Goal: Communication & Community: Answer question/provide support

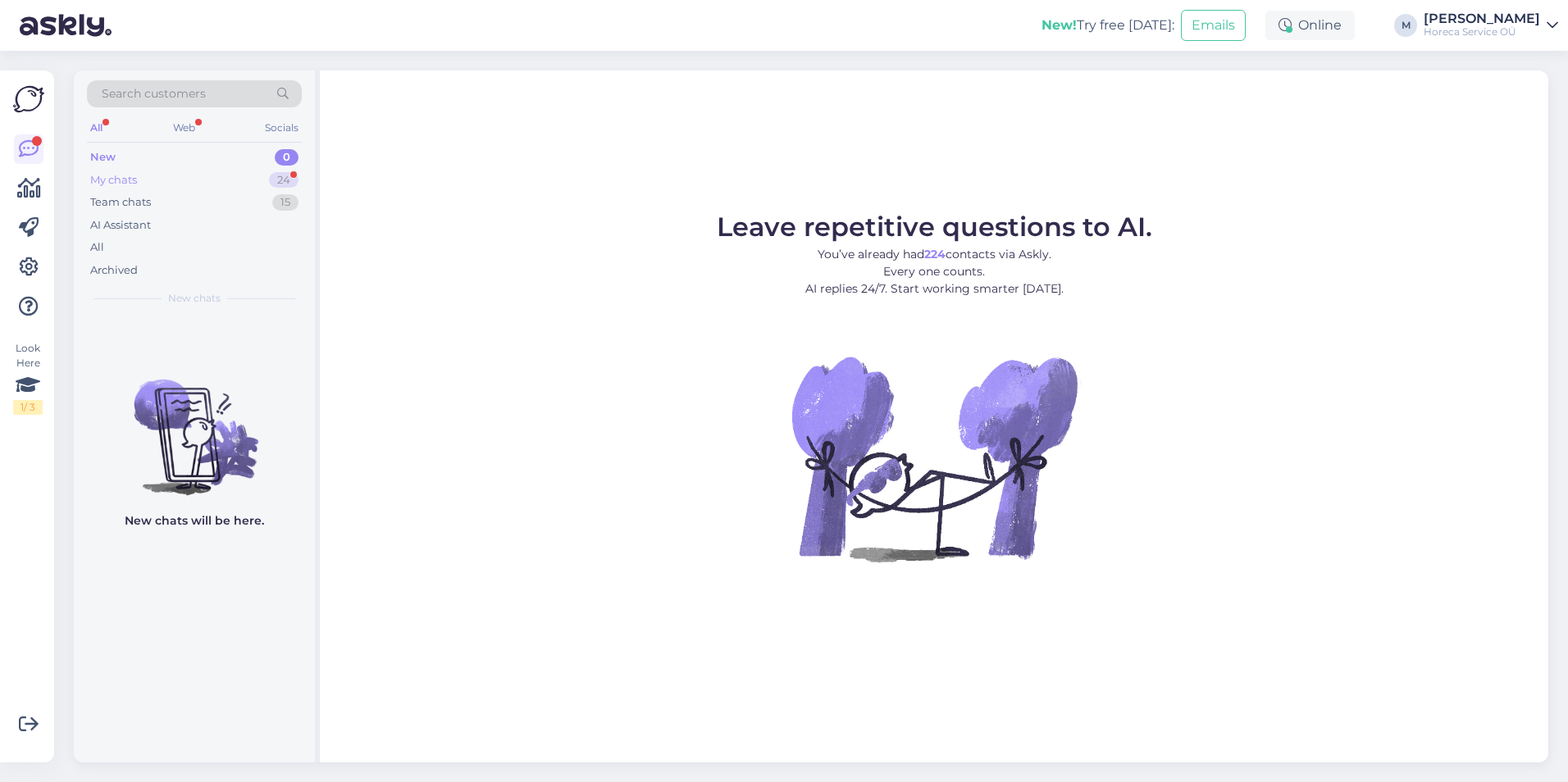
click at [214, 176] on div "My chats 24" at bounding box center [194, 180] width 215 height 23
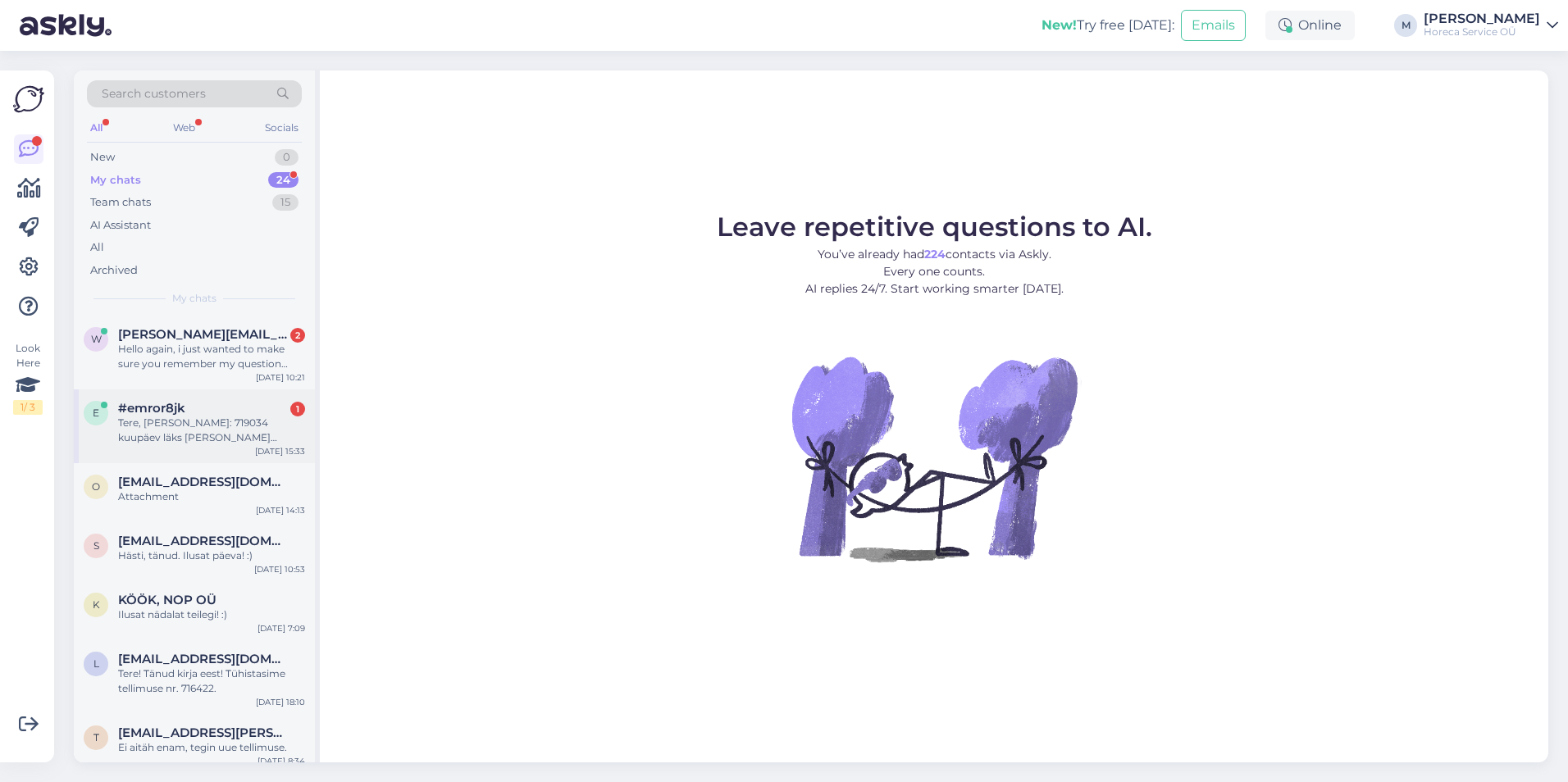
click at [216, 431] on div "Tere, [PERSON_NAME]: 719034 kuupäev läks [PERSON_NAME] valesti. [DATE], [PERSON…" at bounding box center [212, 430] width 187 height 30
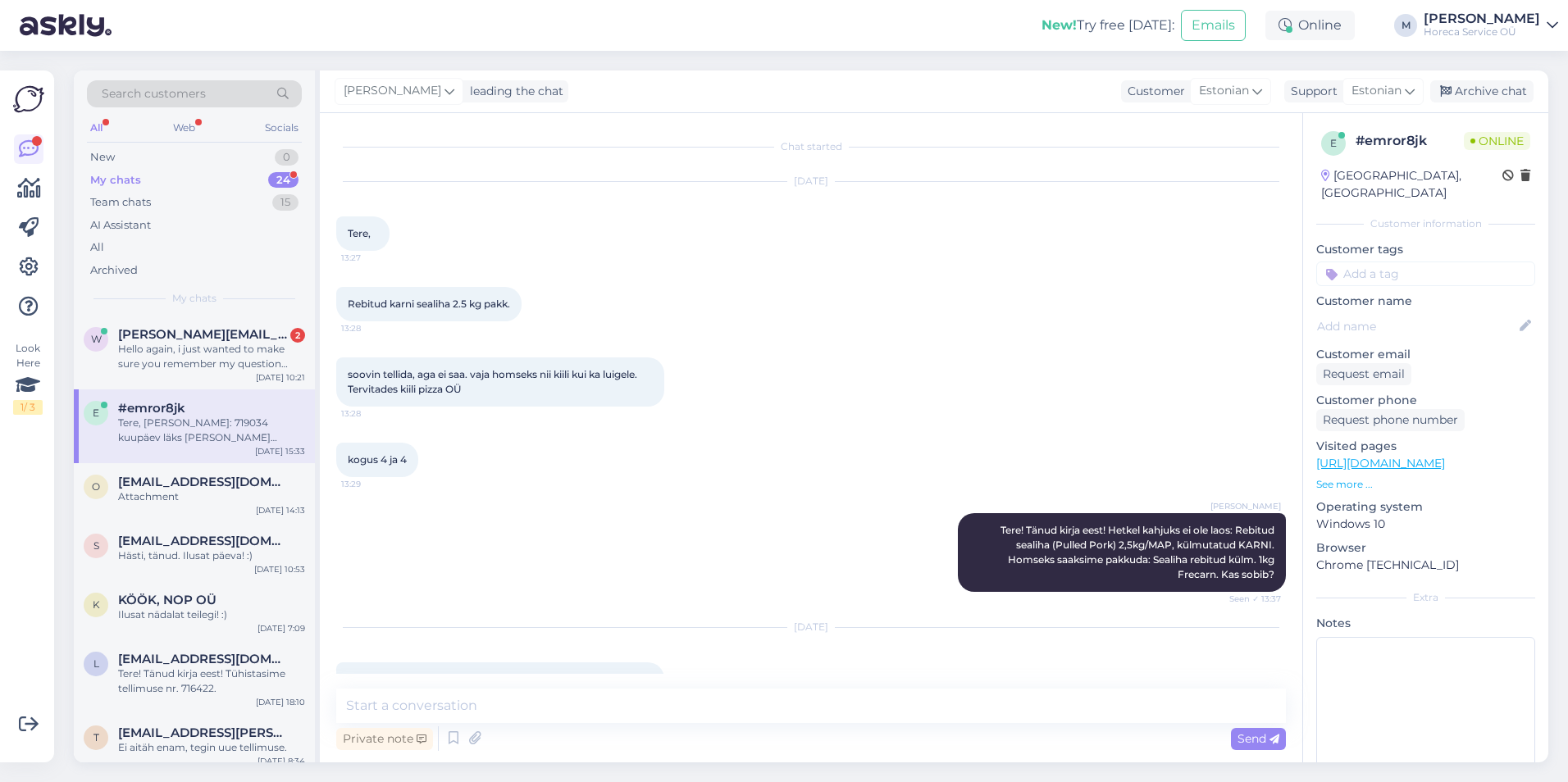
scroll to position [188, 0]
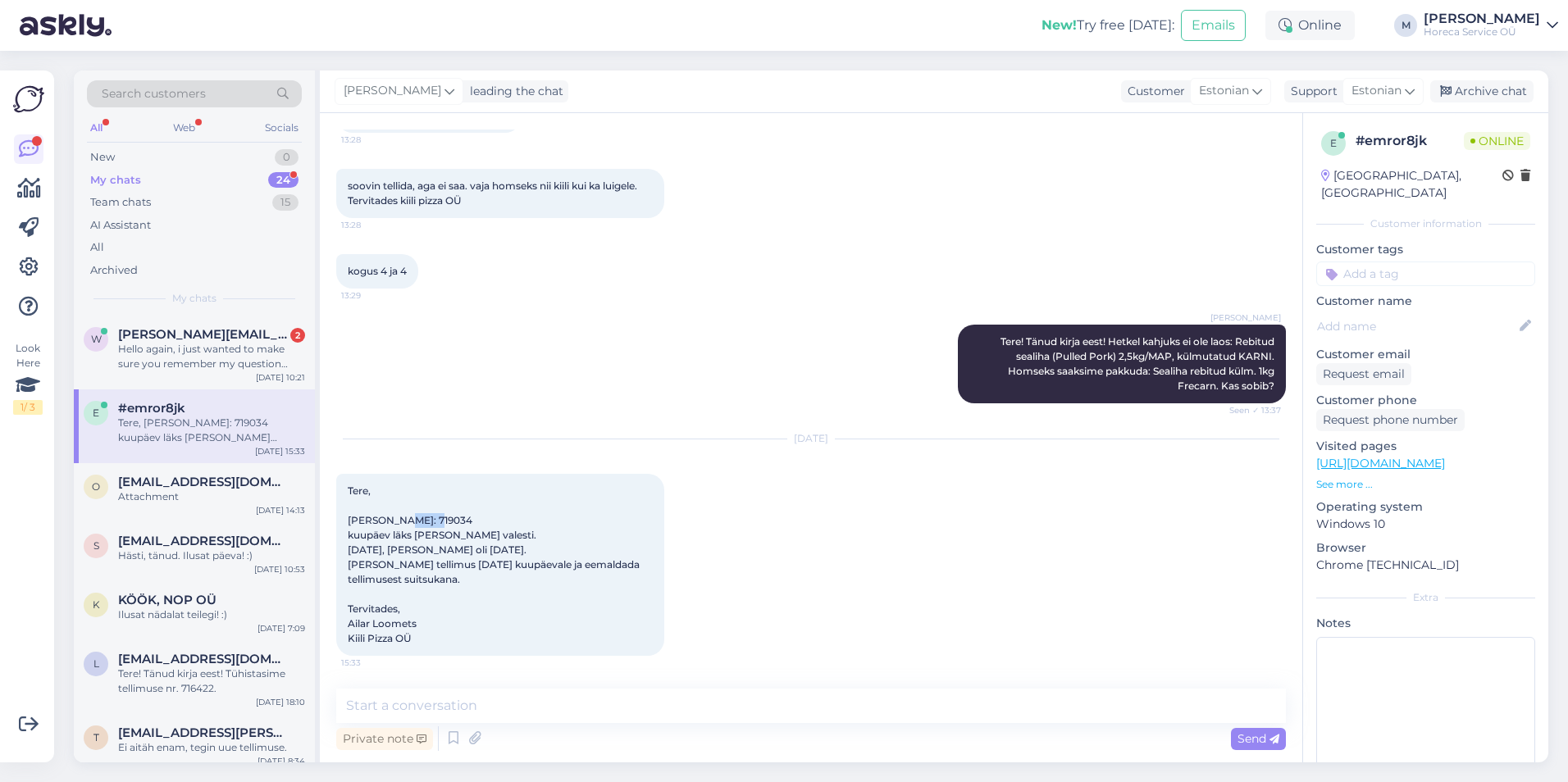
drag, startPoint x: 439, startPoint y: 518, endPoint x: 395, endPoint y: 522, distance: 44.2
click at [395, 522] on div "Tere, [PERSON_NAME]: 719034 kuupäev läks [PERSON_NAME] valesti. [DATE], [PERSON…" at bounding box center [499, 564] width 328 height 182
copy span "719034"
click at [194, 333] on span "[PERSON_NAME][EMAIL_ADDRESS][DOMAIN_NAME]" at bounding box center [203, 334] width 171 height 14
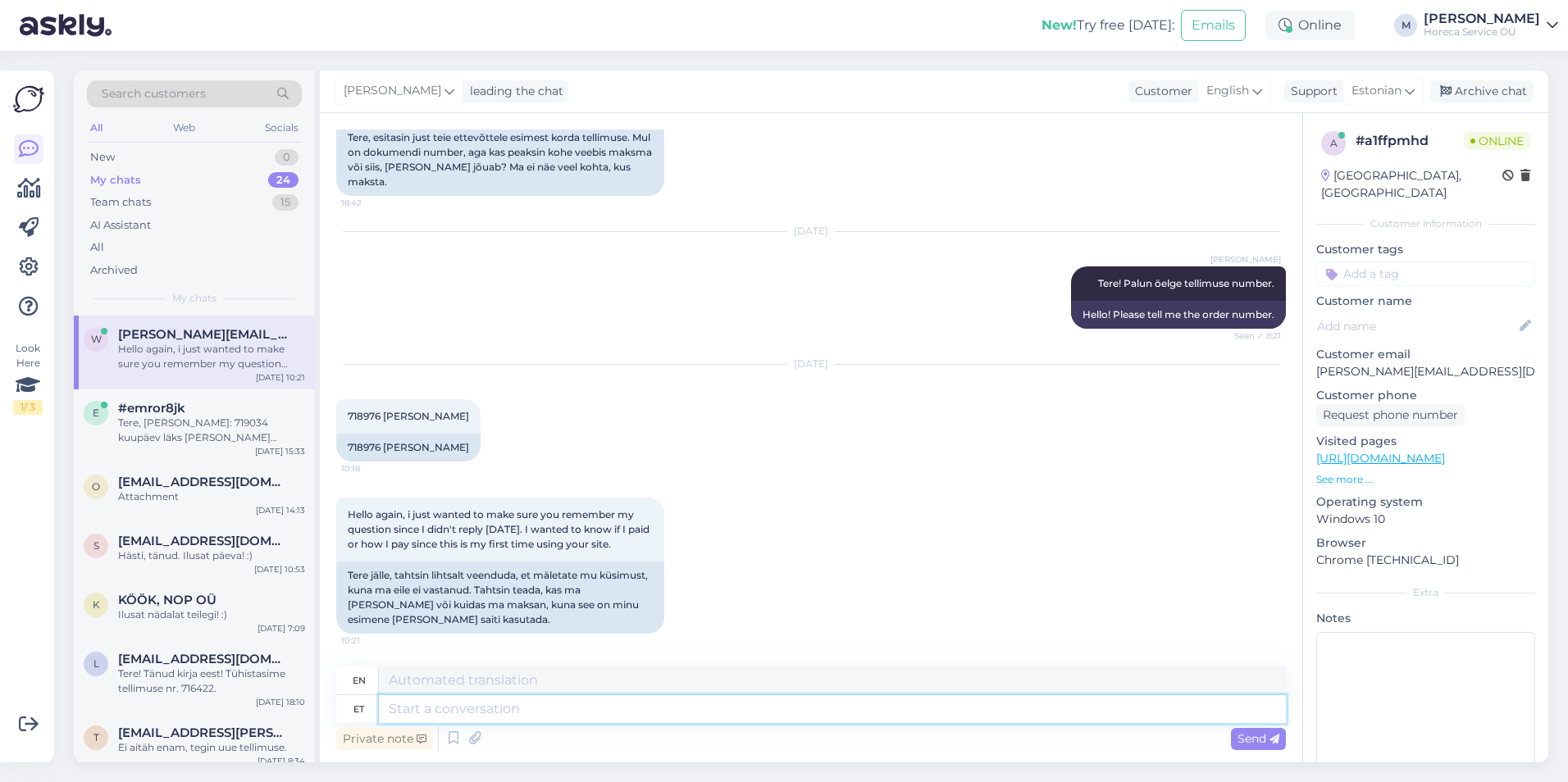
click at [411, 712] on textarea at bounding box center [833, 708] width 907 height 28
type textarea "Tere!"
type textarea "Hello!"
type textarea "Tere! [PERSON_NAME] on"
type textarea "Hello! Goods"
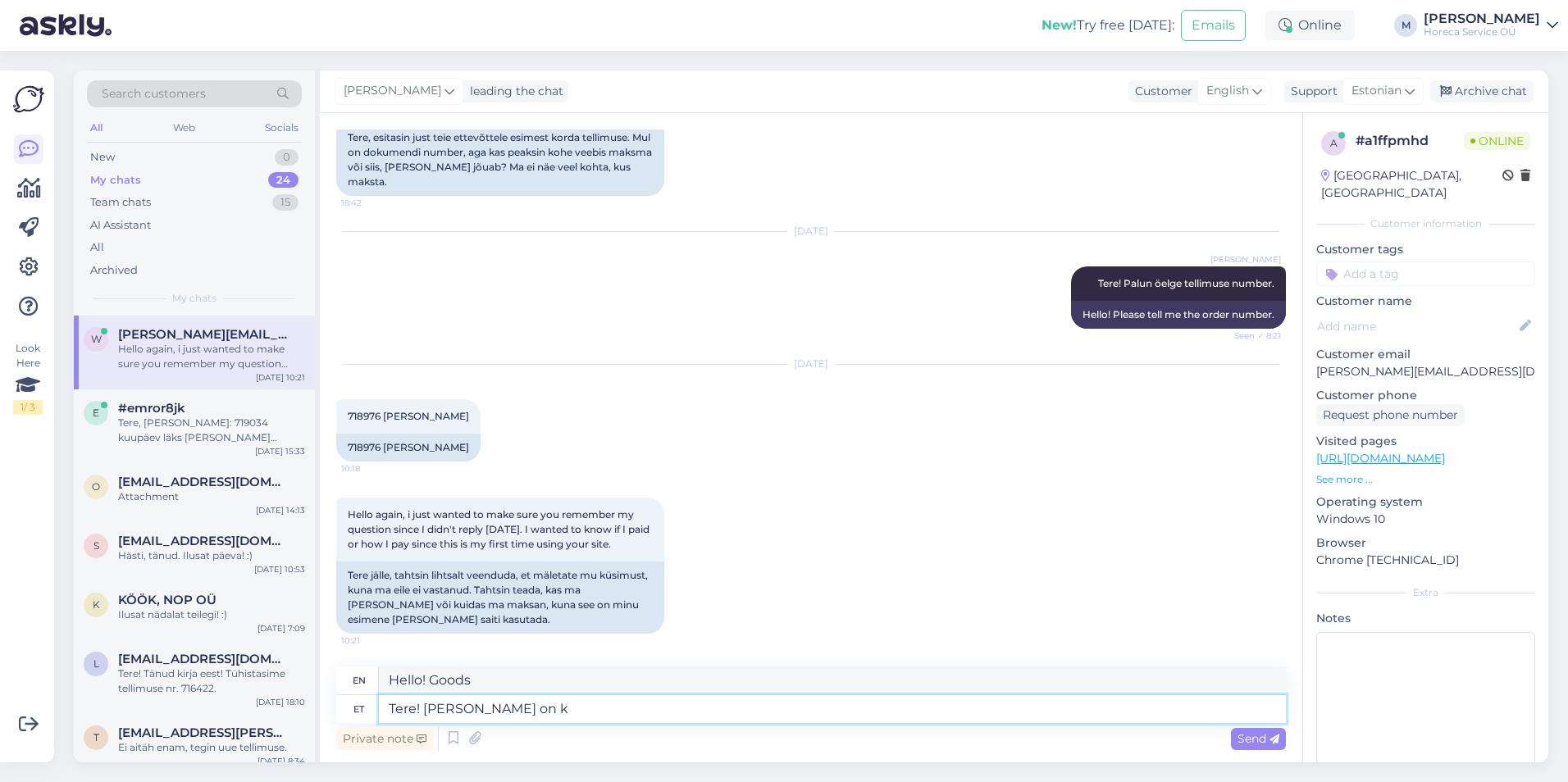
type textarea "Tere! [PERSON_NAME] on ko"
type textarea "Hello! The item is"
type textarea "Tere! [PERSON_NAME] on komplekteeritud."
type textarea "Hello! The item is complete."
type textarea "Tere! [PERSON_NAME] on komplekteeritud ja t"
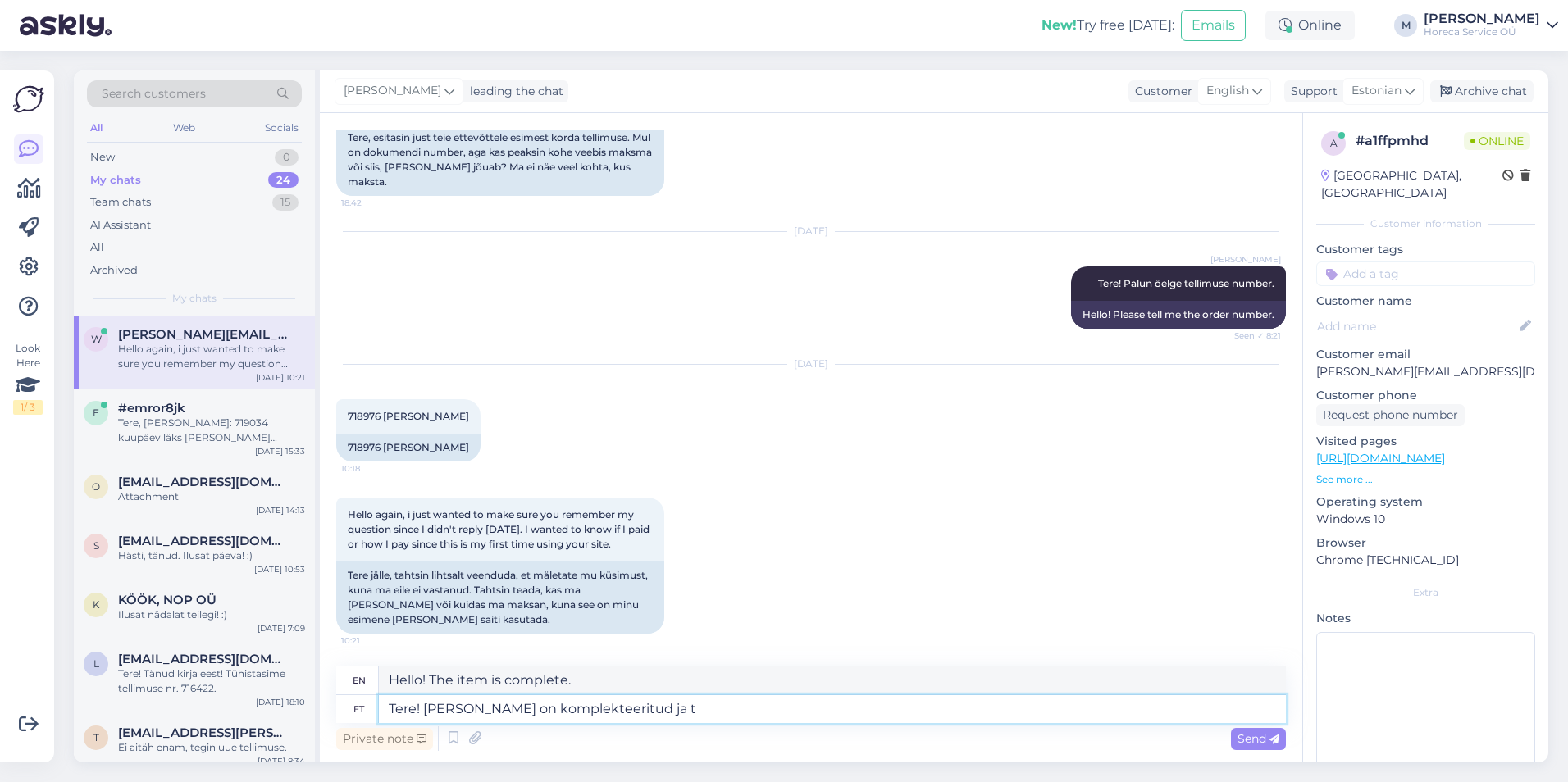
type textarea "Hello! The item is complete and"
type textarea "Tere! [PERSON_NAME] on komplekteeritud ja tarnime te"
type textarea "Hello! The goods are assembled and we will deliver."
type textarea "Tere! [PERSON_NAME] on komplekteeritud ja tarnime teile tä"
type textarea "Hello! The goods are packaged and we will deliver them to you."
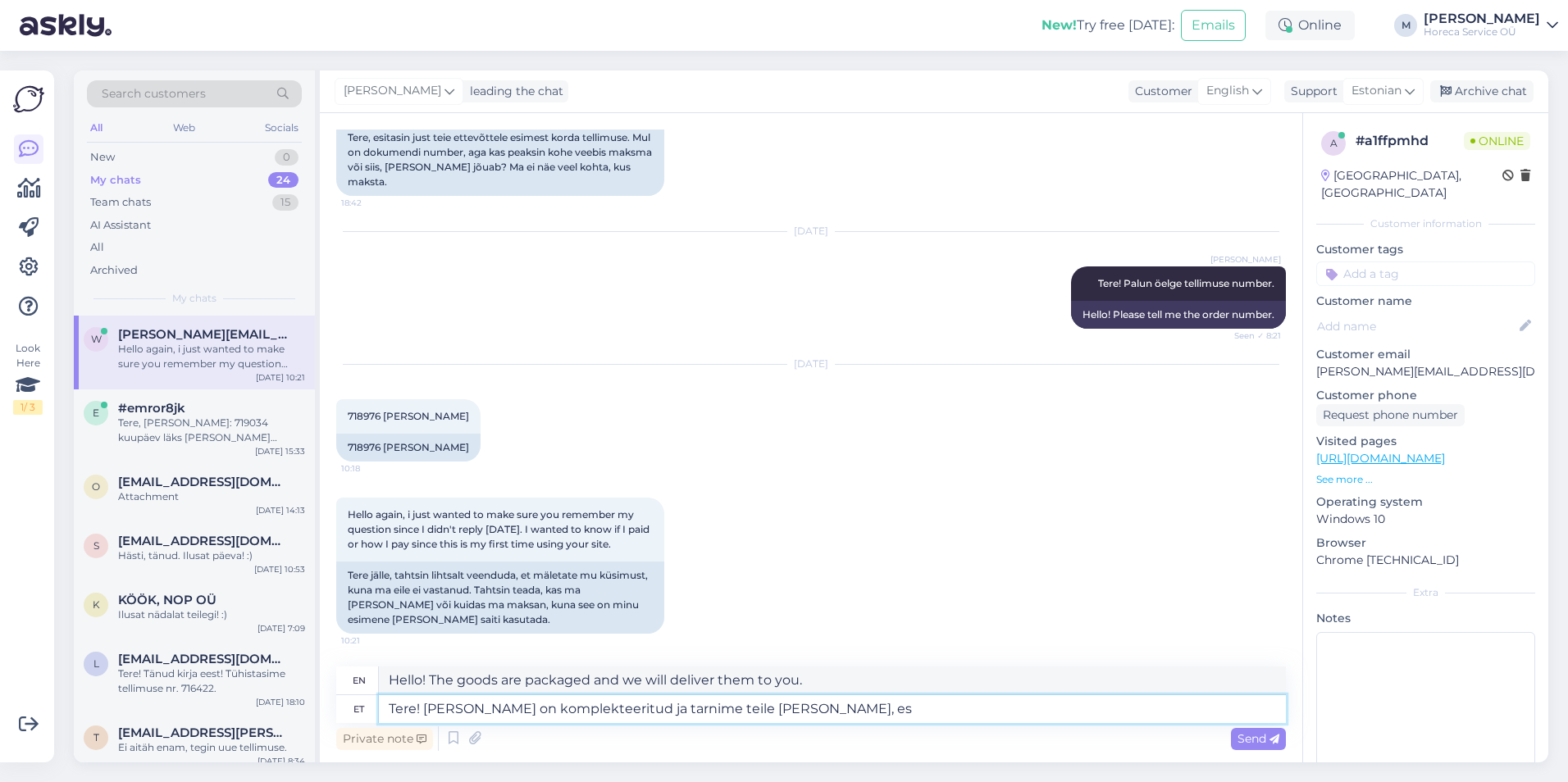
type textarea "Tere! [PERSON_NAME] on komplekteeritud ja tarnime teile [PERSON_NAME], esi"
type textarea "Hello! The goods are packaged and we will deliver them to you [DATE],"
type textarea "Tere! [PERSON_NAME] on komplekteeritud ja tarnime teile [PERSON_NAME], esimesel…"
type textarea "Hello! The goods are complete and we will deliver them to you [DATE], the first"
type textarea "Tere! [PERSON_NAME] on komplekteeritud ja tarnime teile [PERSON_NAME], esimesel…"
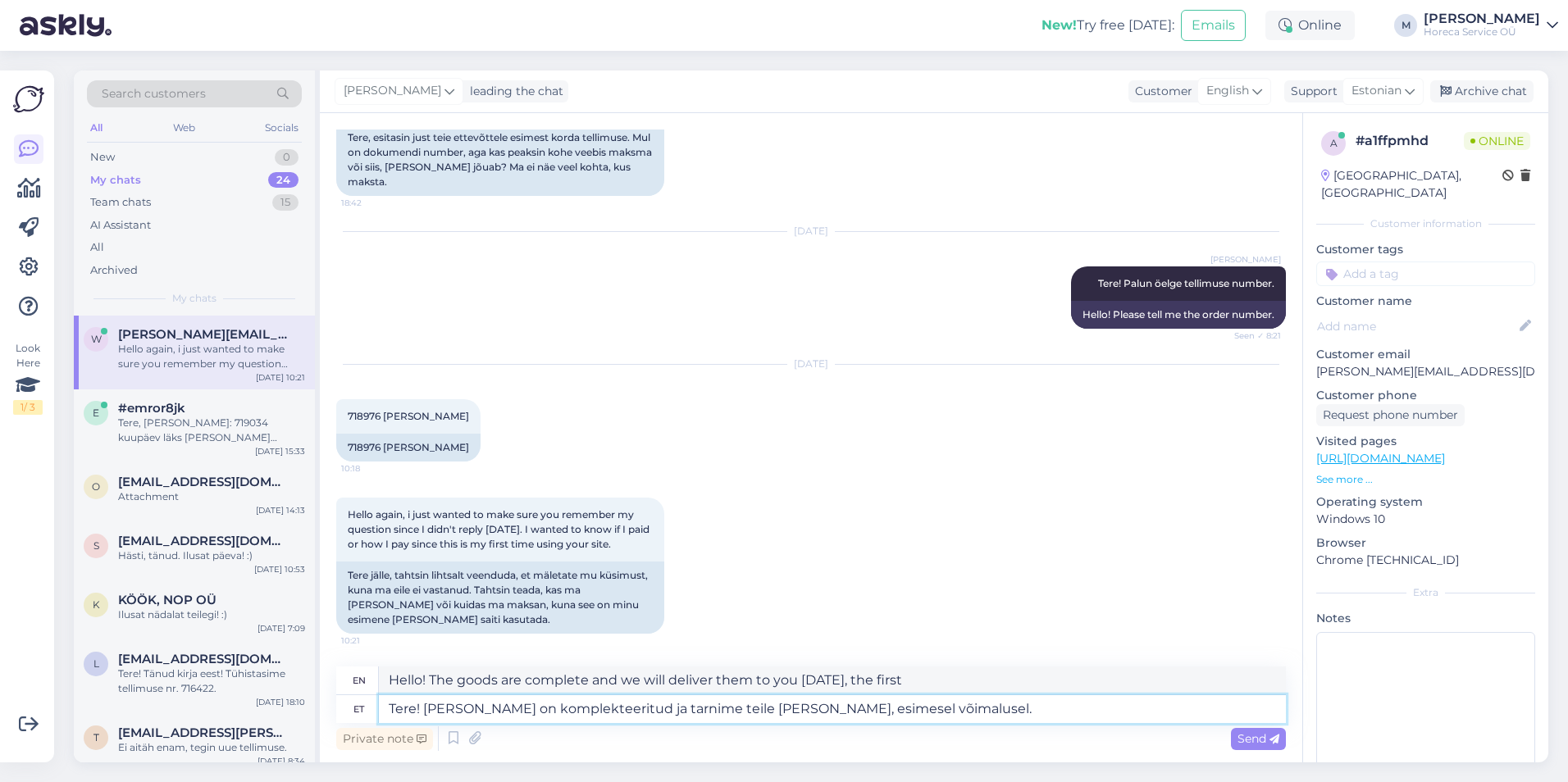
type textarea "Hello! The goods have been packaged and we will deliver them to you [DATE], as …"
type textarea "Tere! [PERSON_NAME] on komplekteeritud ja tarnime teile [PERSON_NAME], esimesel…"
type textarea "Hello! The goods are complete and we will deliver them to you [DATE], as soon a…"
type textarea "Tere! [PERSON_NAME] on komplekteeritud ja tarnime teile [PERSON_NAME], esimesel…"
type textarea "Hello! The goods are complete and we will deliver them to you [DATE], as soon a…"
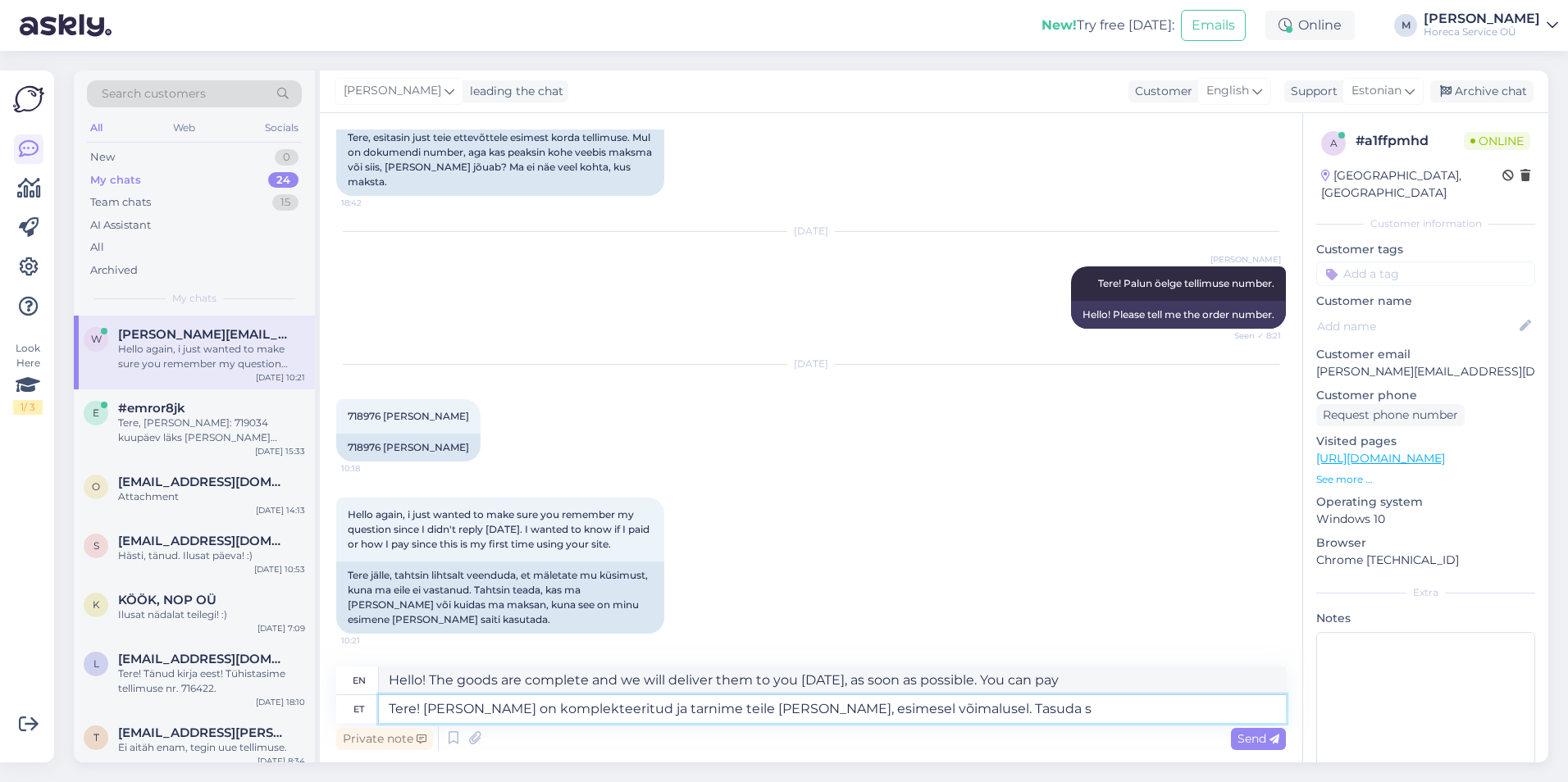
type textarea "Tere! [PERSON_NAME] on komplekteeritud ja tarnime teile [PERSON_NAME], esimesel…"
type textarea "Hello! The goods are complete and we will deliver them to you [DATE], as soon a…"
type textarea "Tere! [PERSON_NAME] on komplekteeritud ja tarnime teile [PERSON_NAME], esimesel…"
type textarea "Hello! The goods are complete and we will deliver them to you [DATE], as soon a…"
type textarea "Tere! [PERSON_NAME] on komplekteeritud ja tarnime teile [PERSON_NAME], esimesel…"
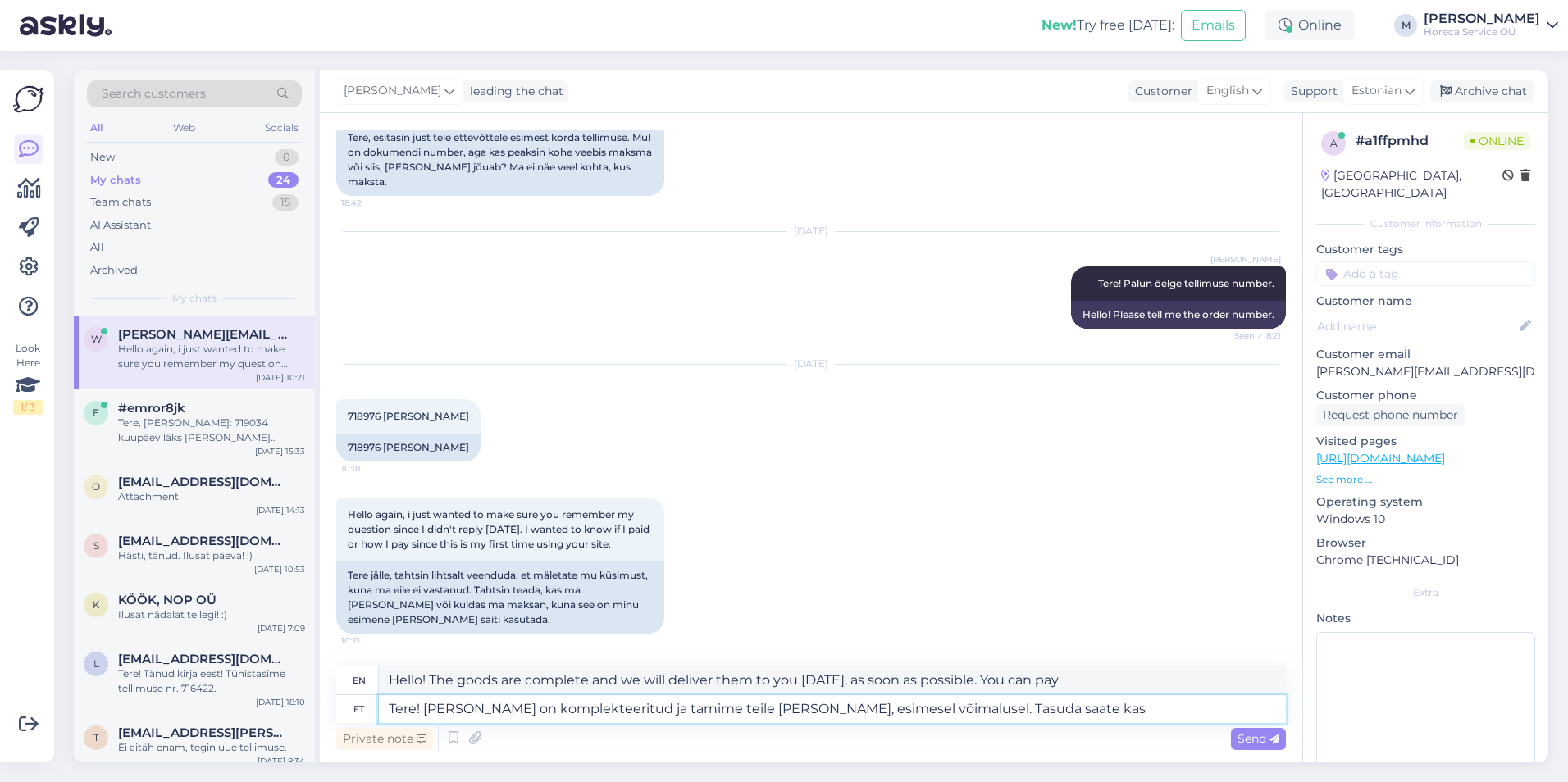
type textarea "Hello! The goods have been assembled and we will deliver them to you [DATE], as…"
type textarea "Tere! [PERSON_NAME] on komplekteeritud ja tarnime teile [PERSON_NAME], esimesel…"
type textarea "Hello! The goods are complete and we will deliver them to you [DATE], as soon a…"
type textarea "Tere! [PERSON_NAME] on komplekteeritud ja tarnime teile [PERSON_NAME], esimesel…"
type textarea "Hello! The goods are complete and we will deliver them to you [DATE], as soon a…"
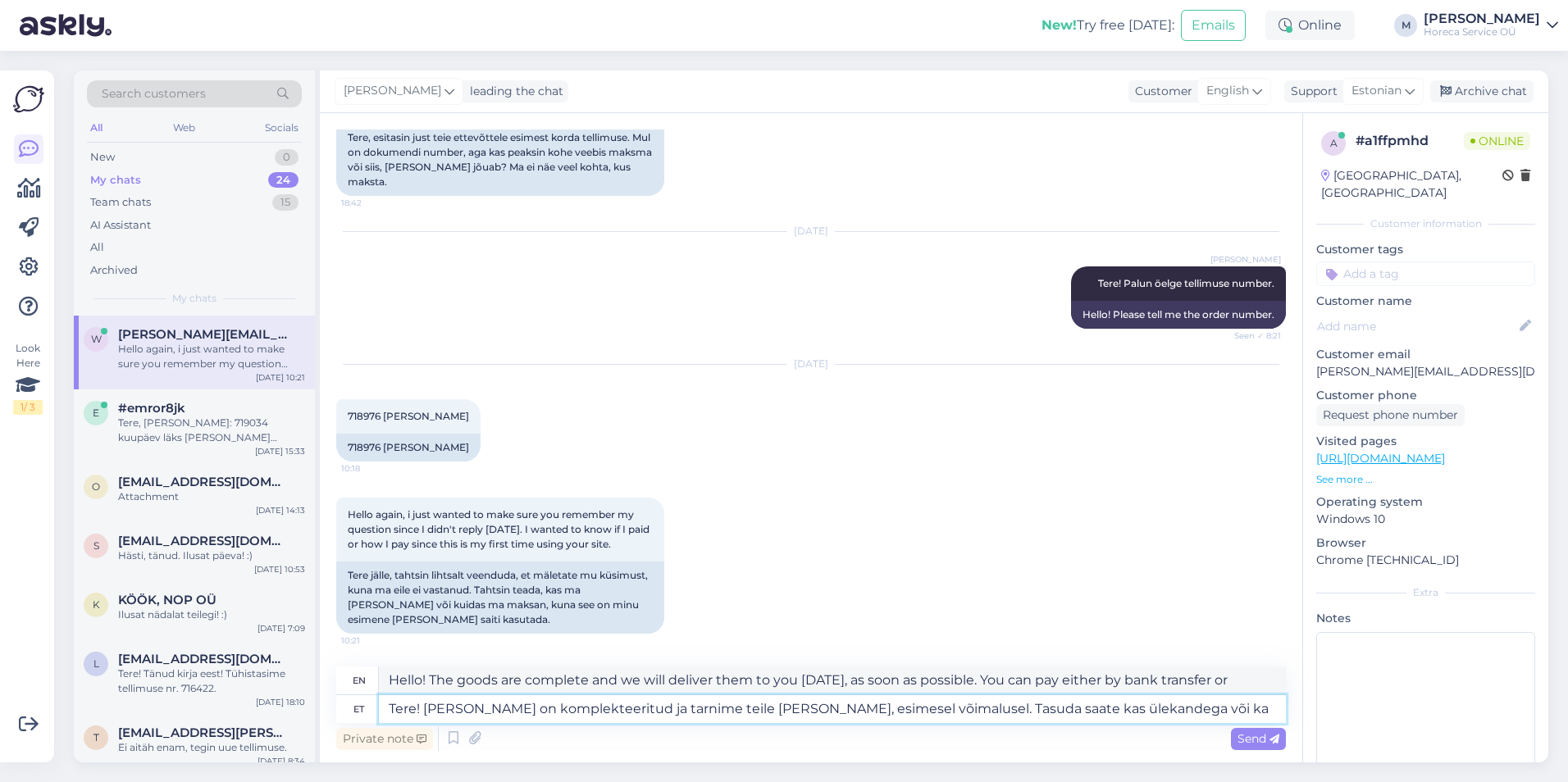
type textarea "Tere! [PERSON_NAME] on komplekteeritud ja tarnime teile [PERSON_NAME], esimesel…"
type textarea "Hello! The goods are complete and we will deliver them to you [DATE], as soon a…"
type textarea "Tere! [PERSON_NAME] on komplekteeritud ja tarnime teile [PERSON_NAME], esimesel…"
type textarea "Hello! The goods are complete and we will deliver them to you [DATE], as soon a…"
type textarea "Tere! [PERSON_NAME] on komplekteeritud ja tarnime teile [PERSON_NAME], esimesel…"
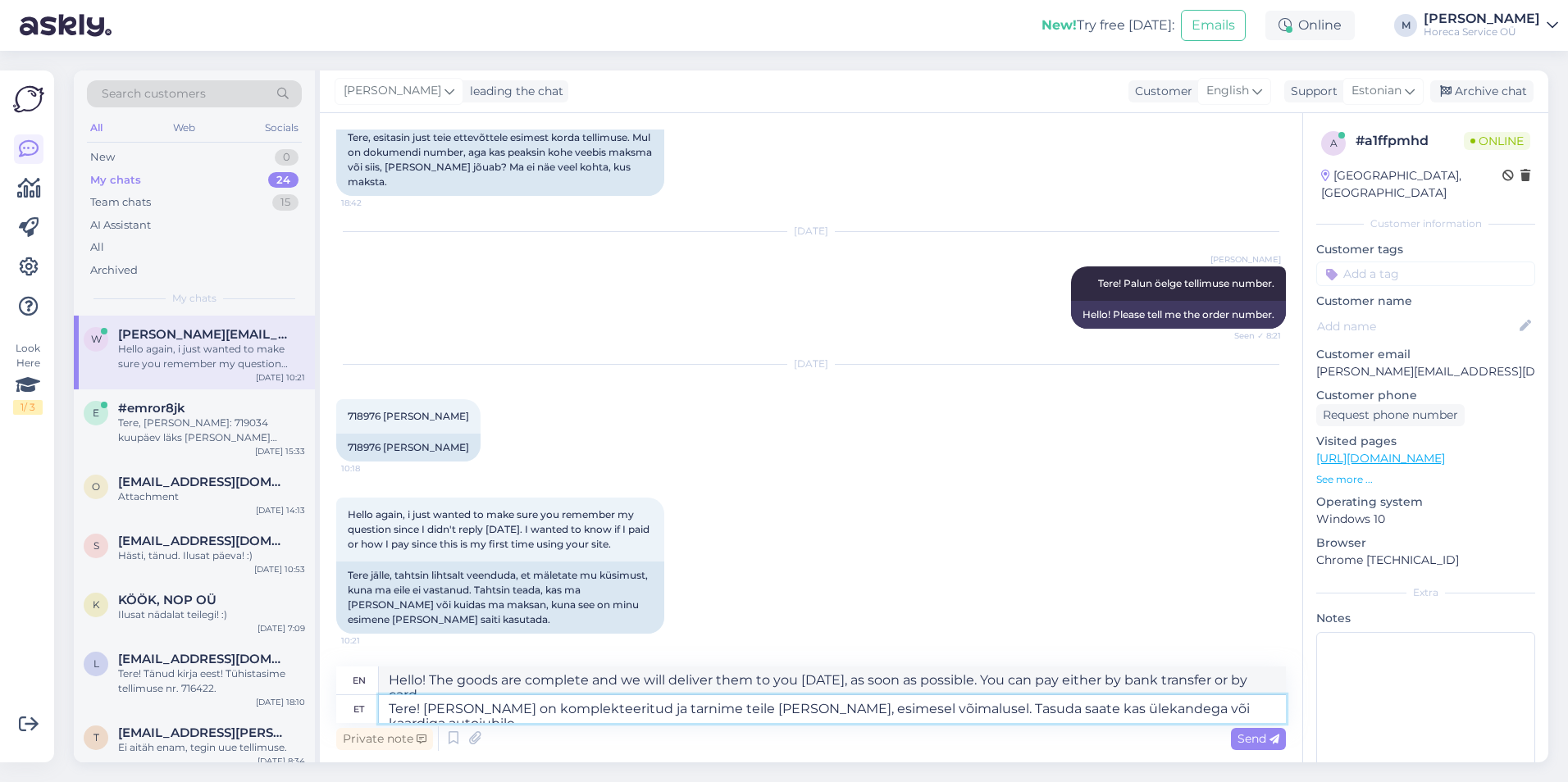
type textarea "Hello! The goods have been packaged and we will deliver them to you [DATE], as …"
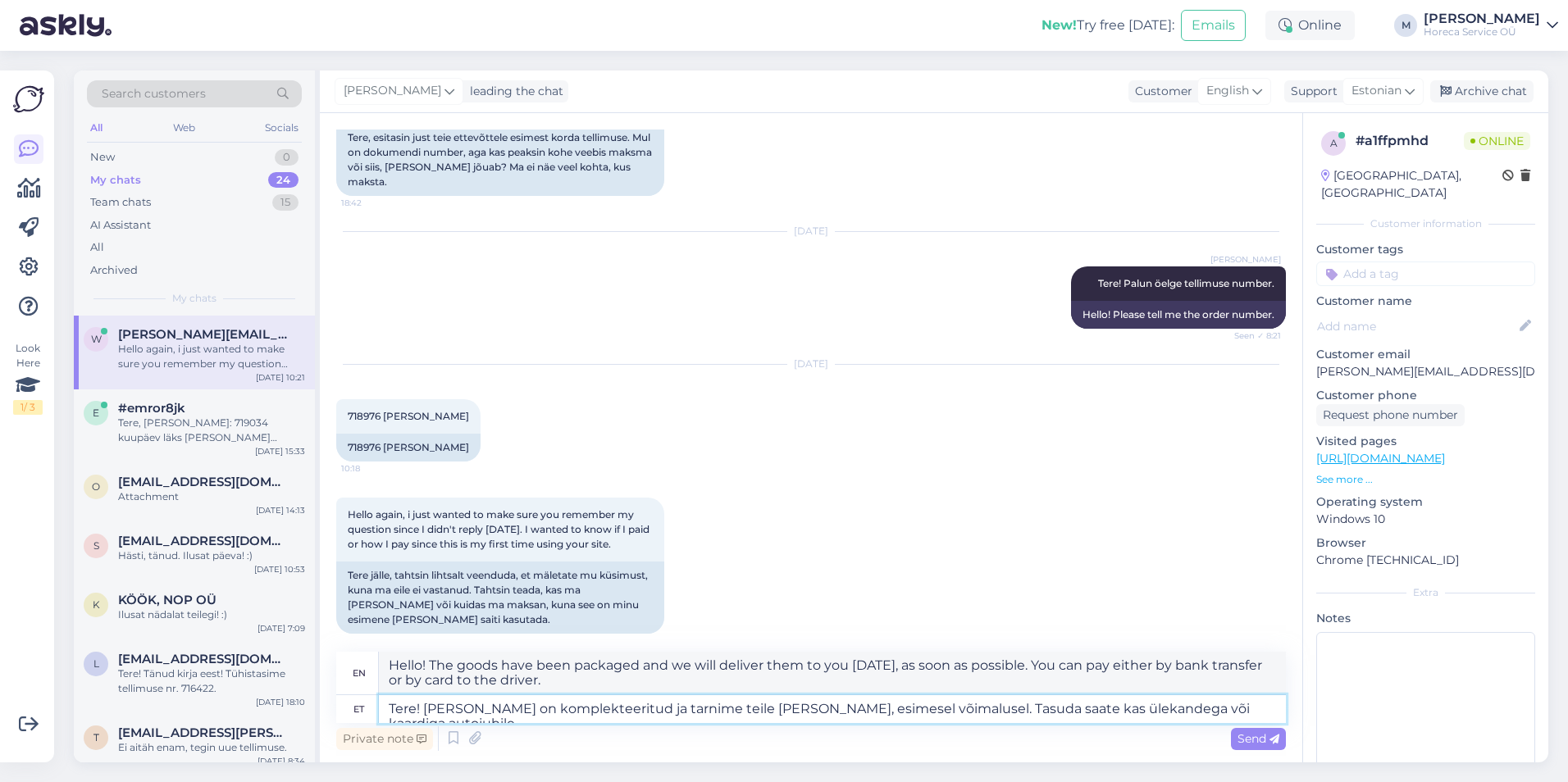
click at [1060, 709] on textarea "Tere! [PERSON_NAME] on komplekteeritud ja tarnime teile [PERSON_NAME], esimesel…" at bounding box center [833, 708] width 907 height 28
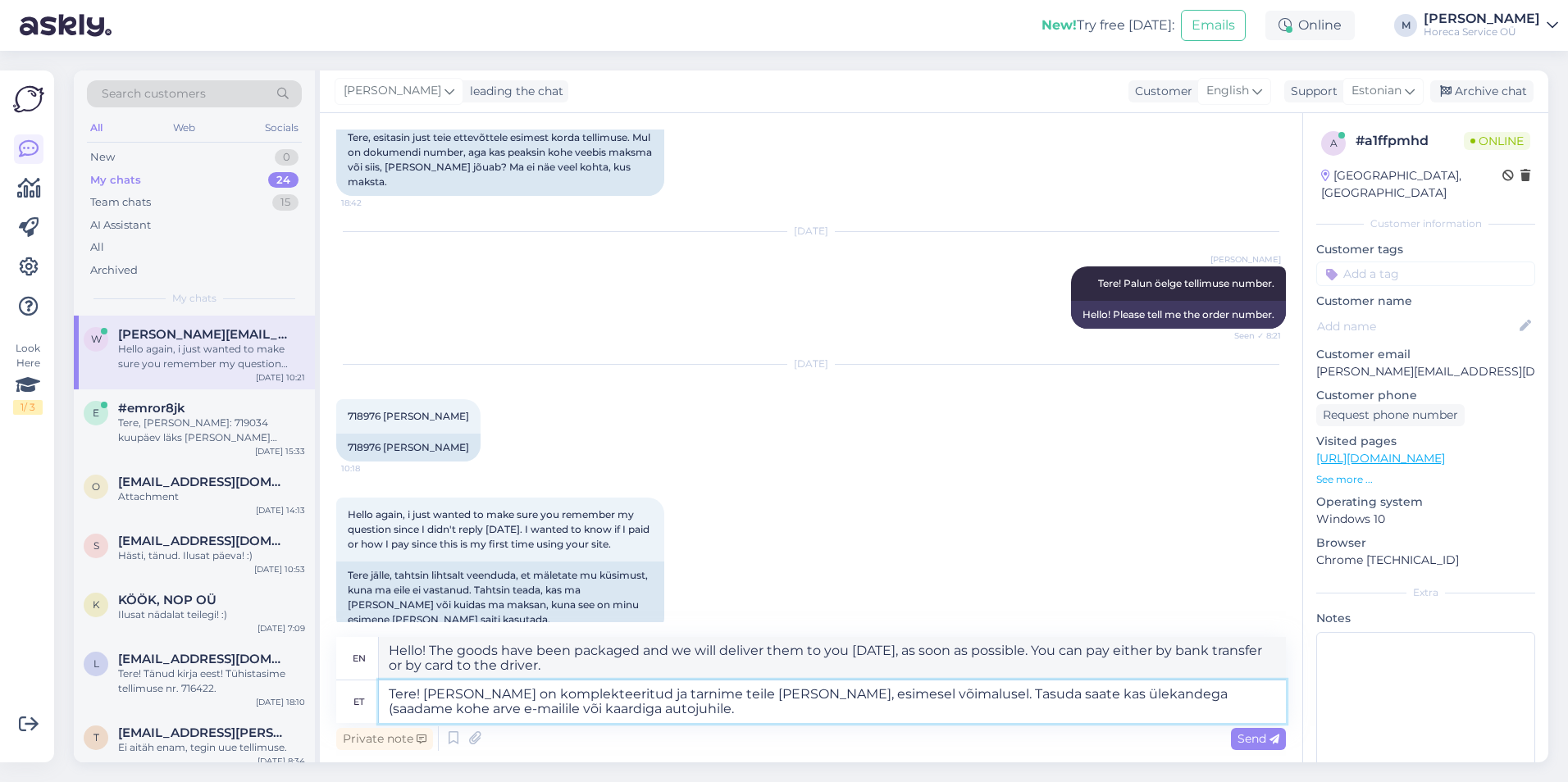
type textarea "Tere! [PERSON_NAME] on komplekteeritud ja tarnime teile [PERSON_NAME], esimesel…"
type textarea "Hello! The goods have been packaged and we will deliver them to you [DATE], as …"
click at [577, 716] on textarea "Tere! [PERSON_NAME] on komplekteeritud ja tarnime teile [PERSON_NAME], esimesel…" at bounding box center [833, 702] width 907 height 43
type textarea "Tere! [PERSON_NAME] on komplekteeritud ja tarnime teile [PERSON_NAME], esimesel…"
click at [1264, 731] on span "Send" at bounding box center [1259, 738] width 42 height 14
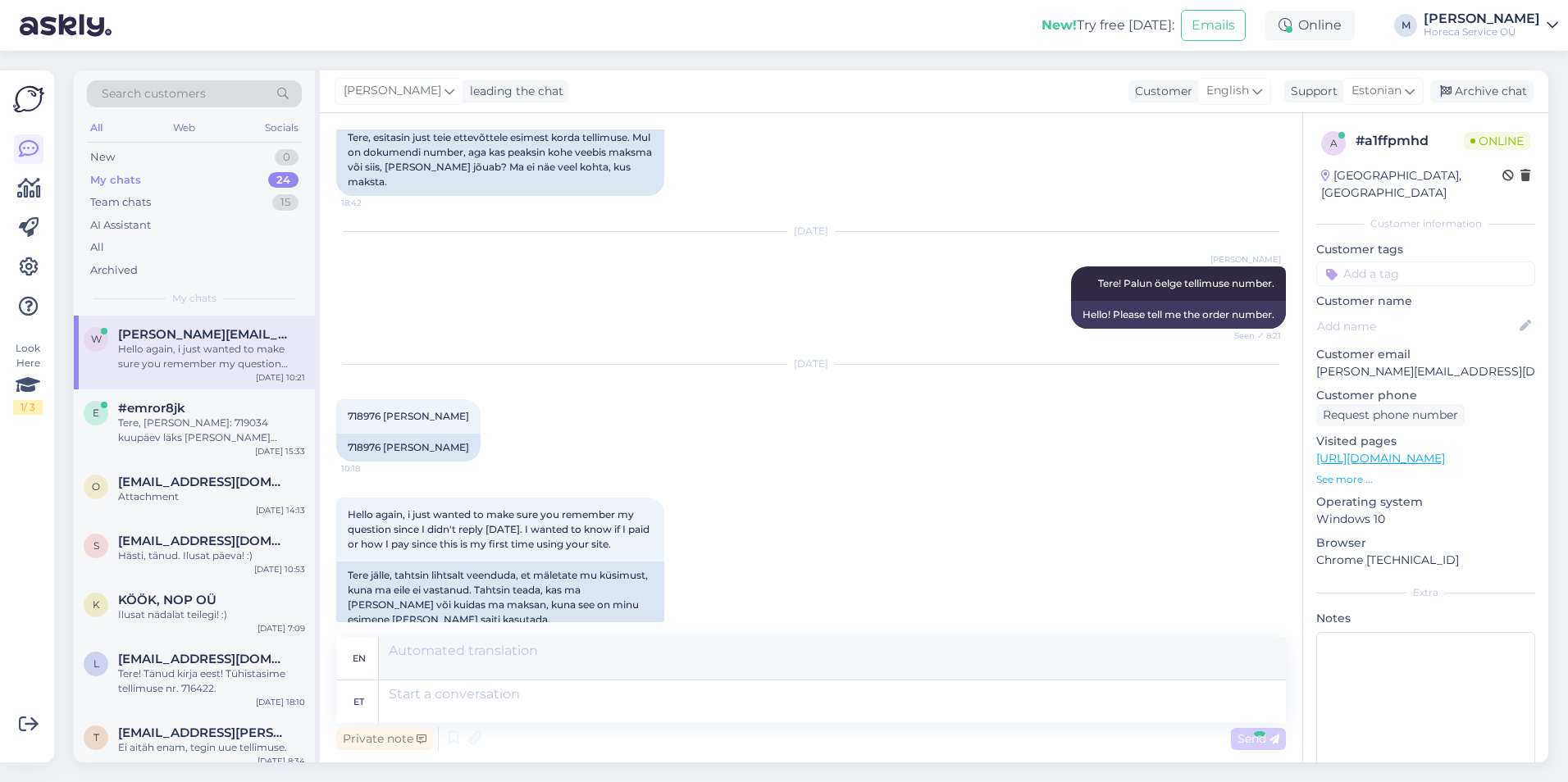
scroll to position [344, 0]
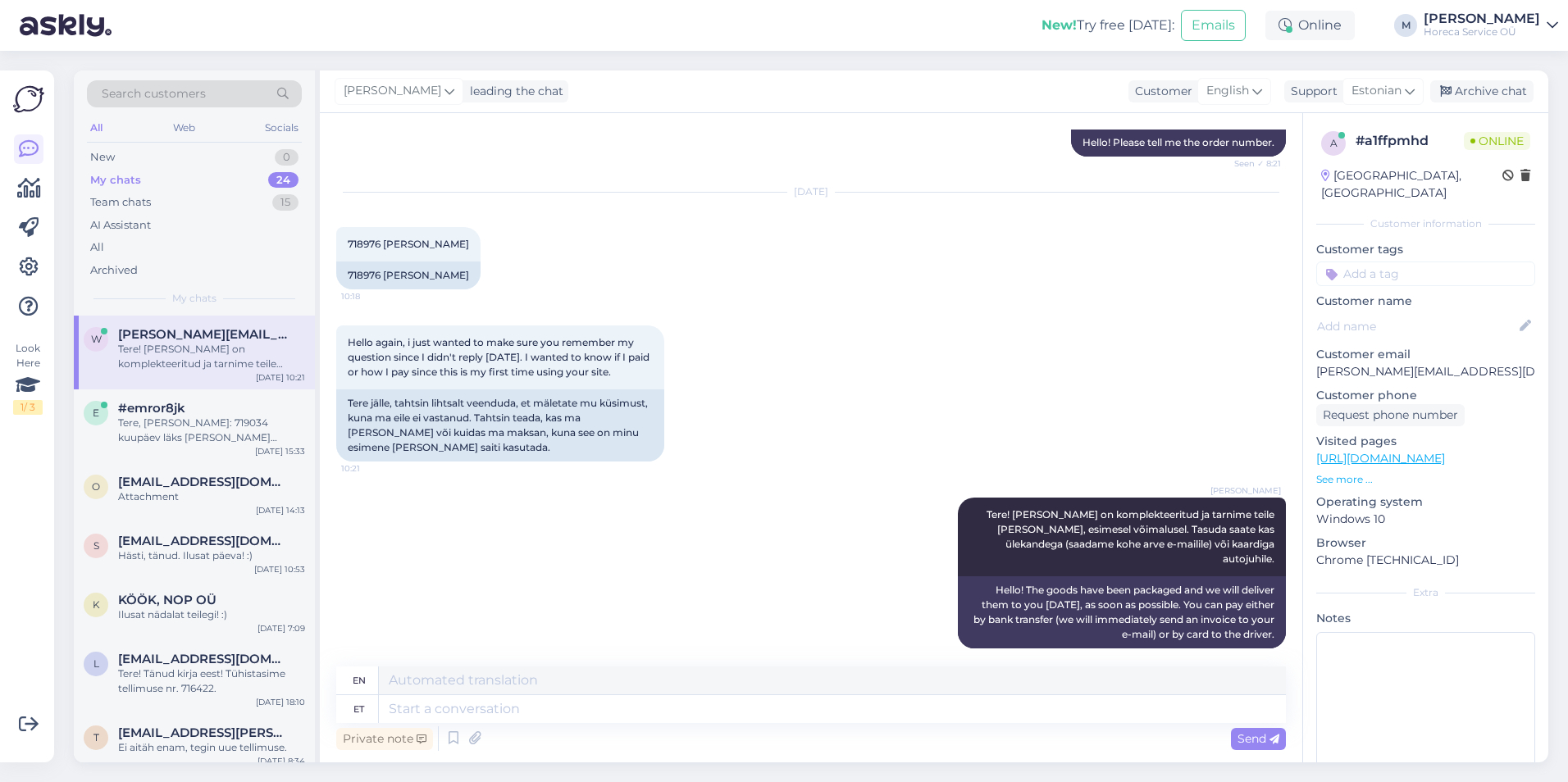
drag, startPoint x: 175, startPoint y: 417, endPoint x: 324, endPoint y: 503, distance: 172.0
click at [175, 417] on div "Tere, [PERSON_NAME]: 719034 kuupäev läks [PERSON_NAME] valesti. [DATE], [PERSON…" at bounding box center [212, 430] width 187 height 30
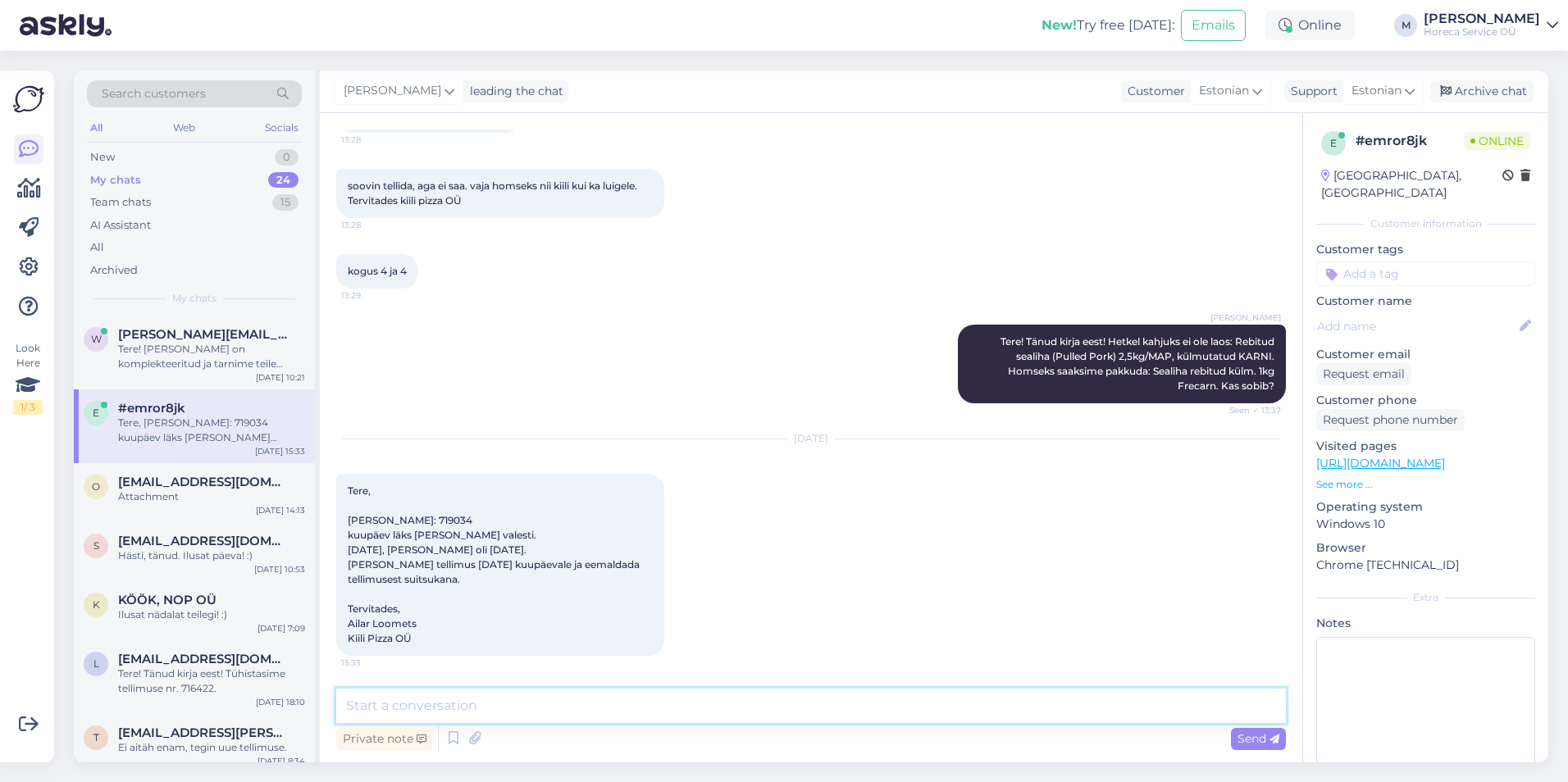
click at [481, 716] on textarea at bounding box center [811, 706] width 949 height 34
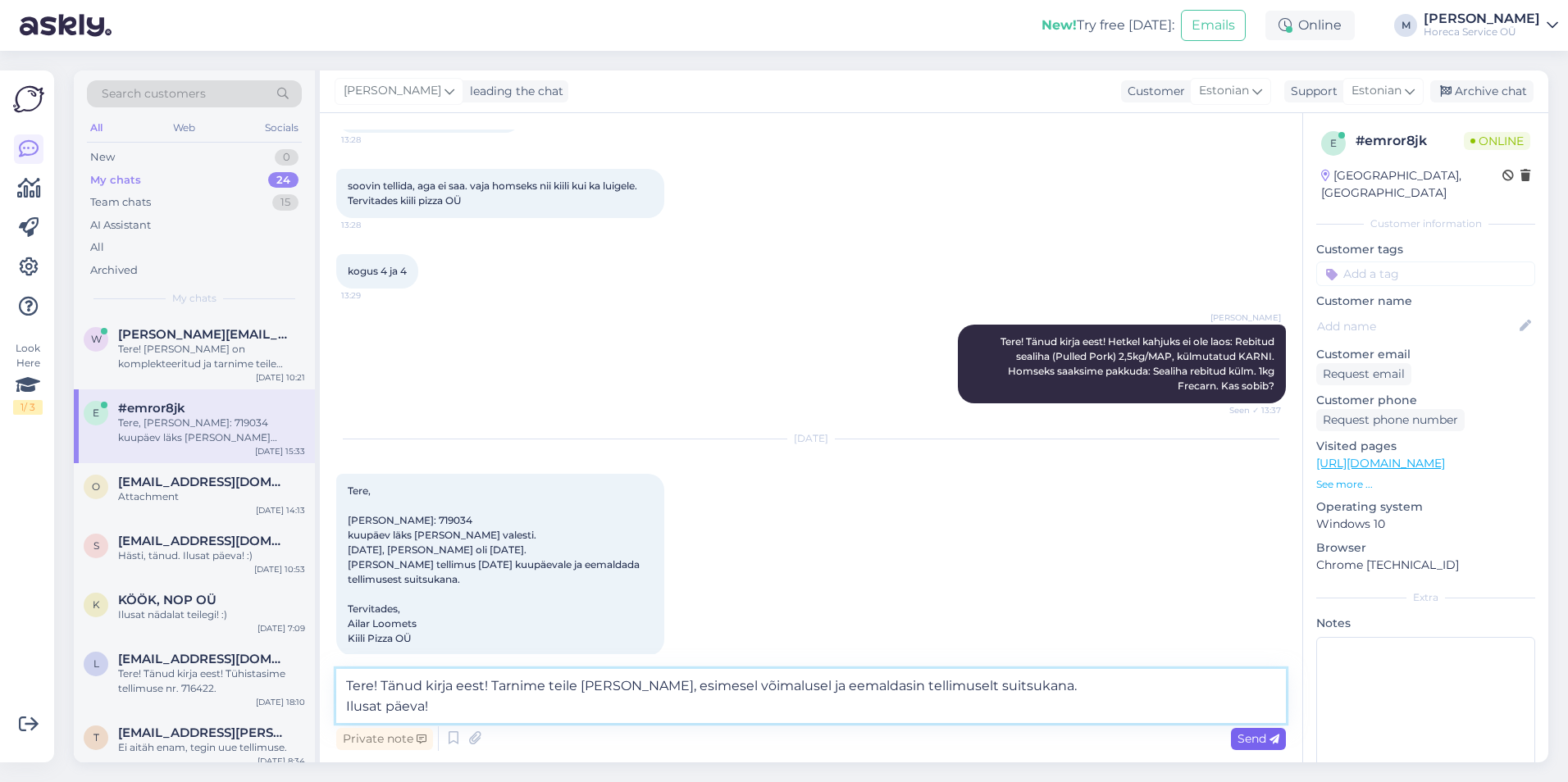
type textarea "Tere! Tänud kirja eest! Tarnime teile [PERSON_NAME], esimesel võimalusel ja eem…"
click at [1245, 736] on span "Send" at bounding box center [1259, 738] width 42 height 14
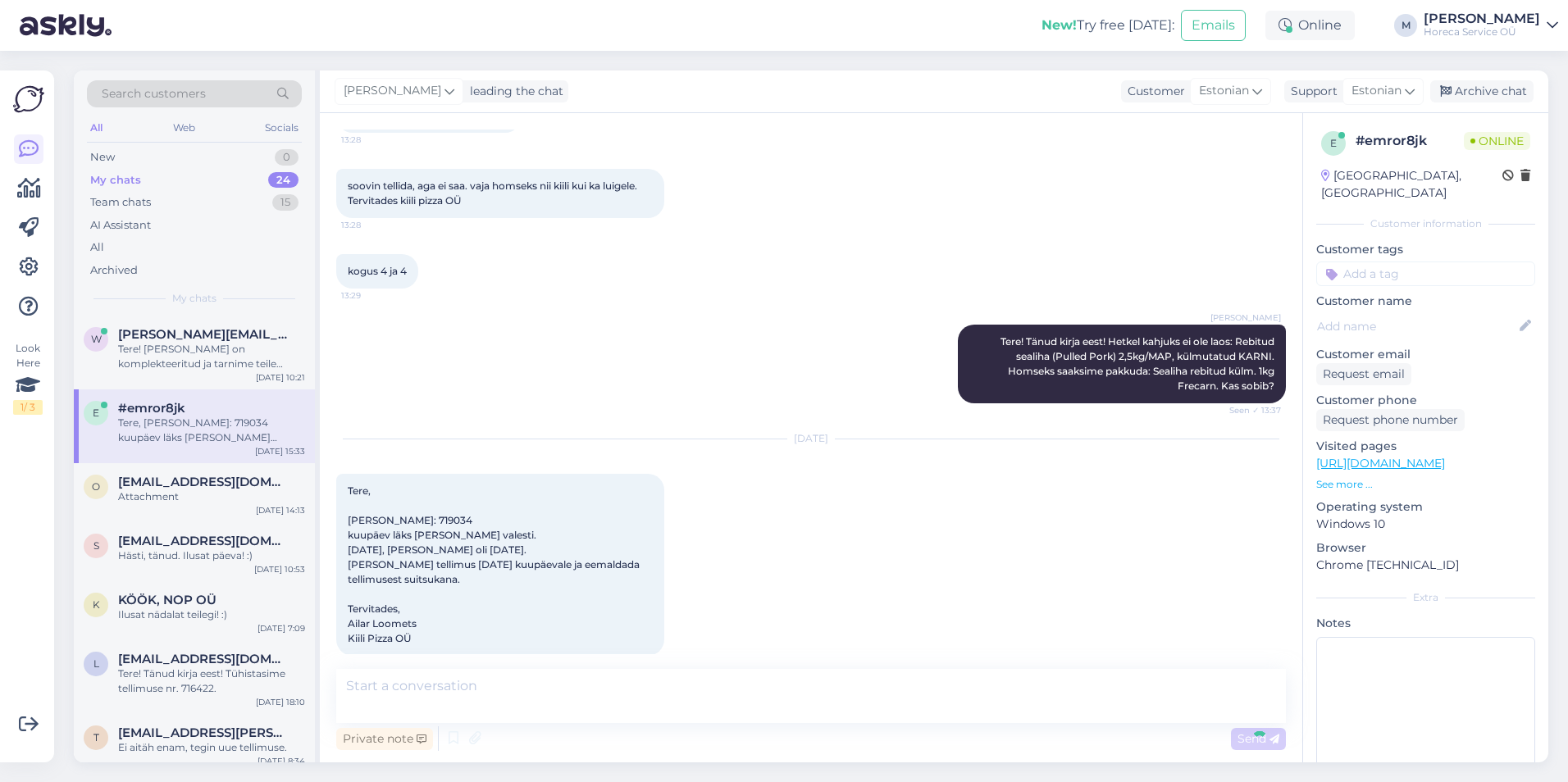
scroll to position [323, 0]
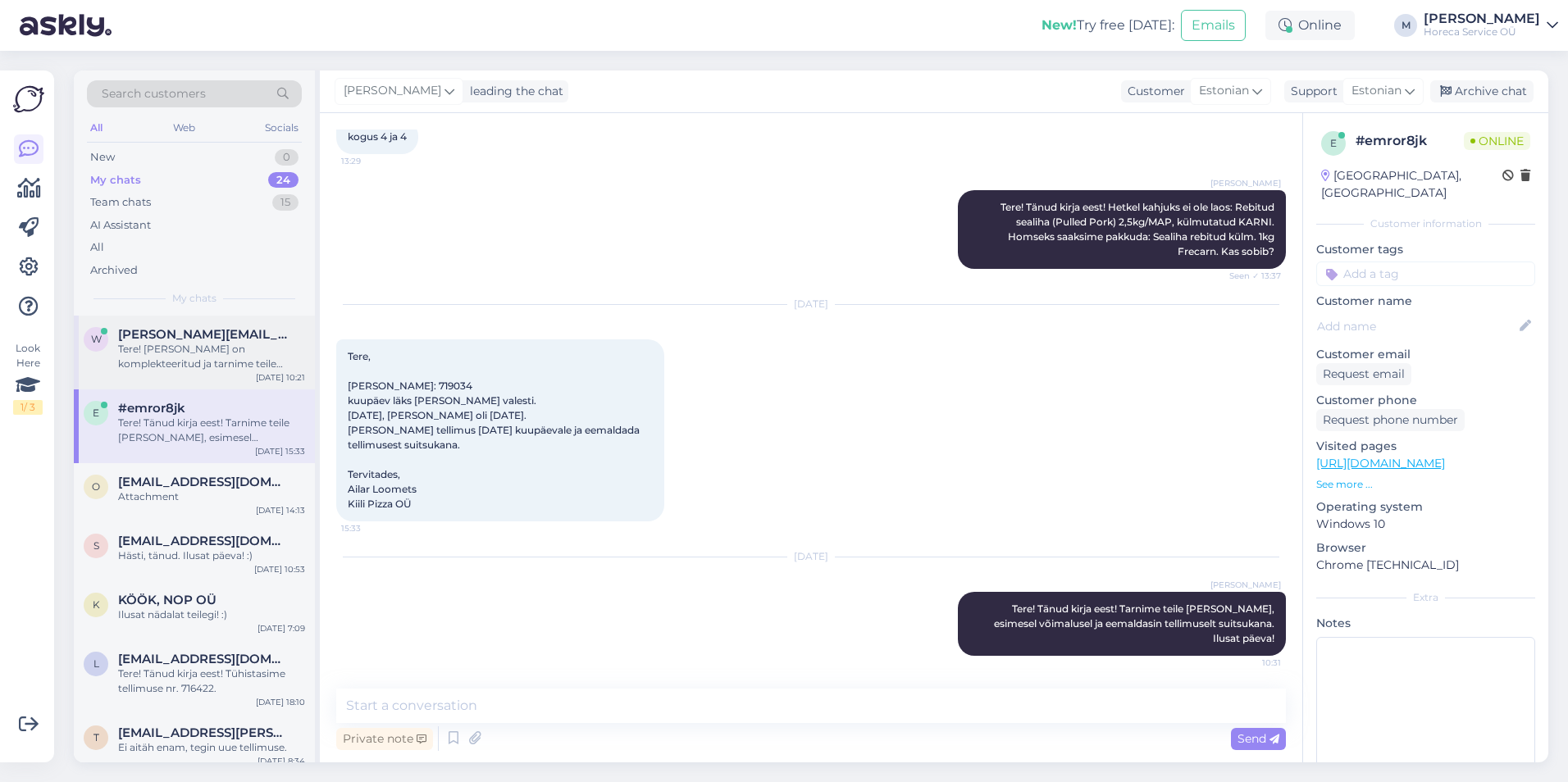
click at [202, 345] on div "Tere! [PERSON_NAME] on komplekteeritud ja tarnime teile [PERSON_NAME], esimesel…" at bounding box center [212, 356] width 187 height 30
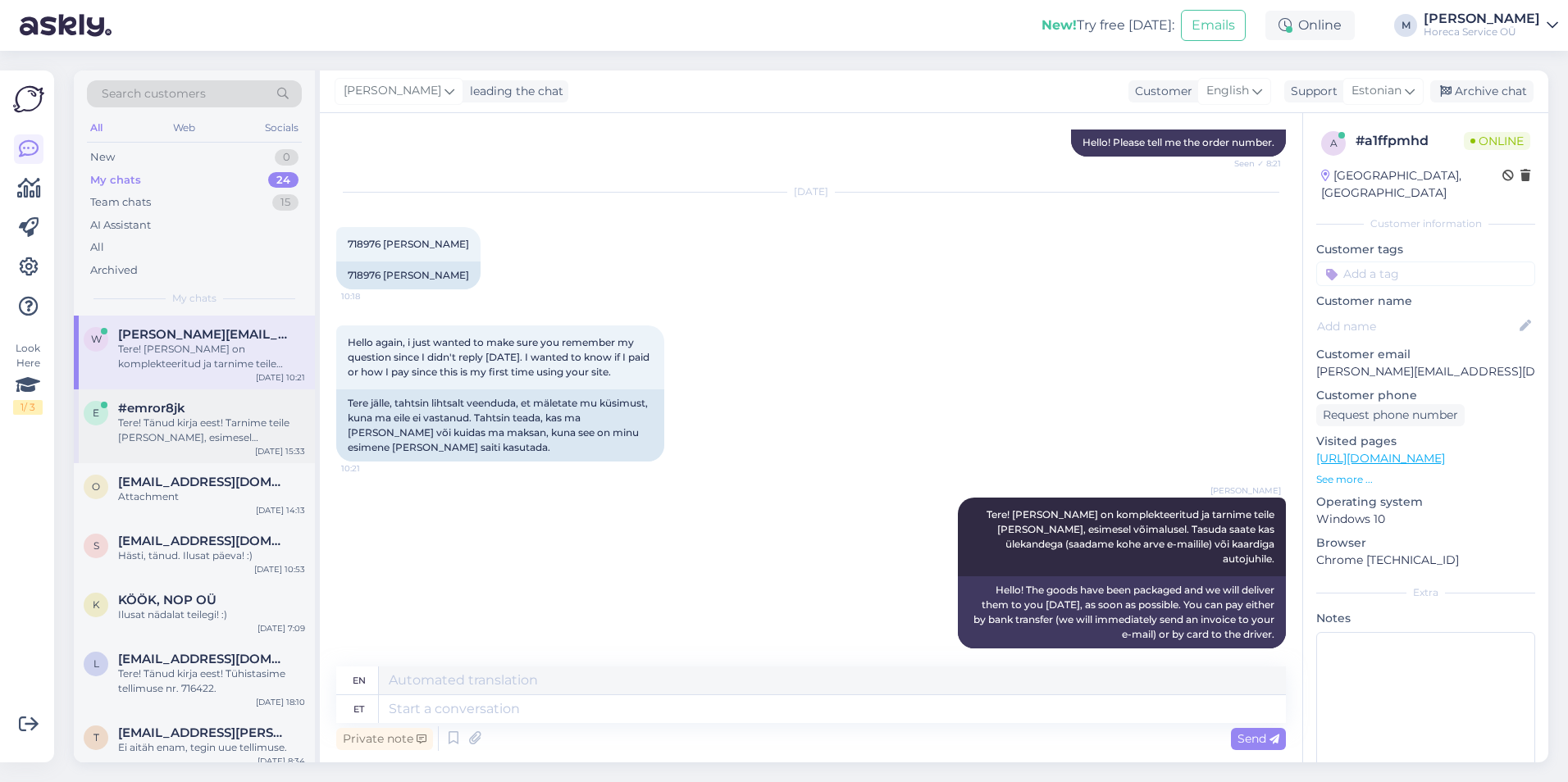
click at [166, 427] on div "Tere! Tänud kirja eest! Tarnime teile [PERSON_NAME], esimesel võimalusel ja eem…" at bounding box center [212, 430] width 187 height 30
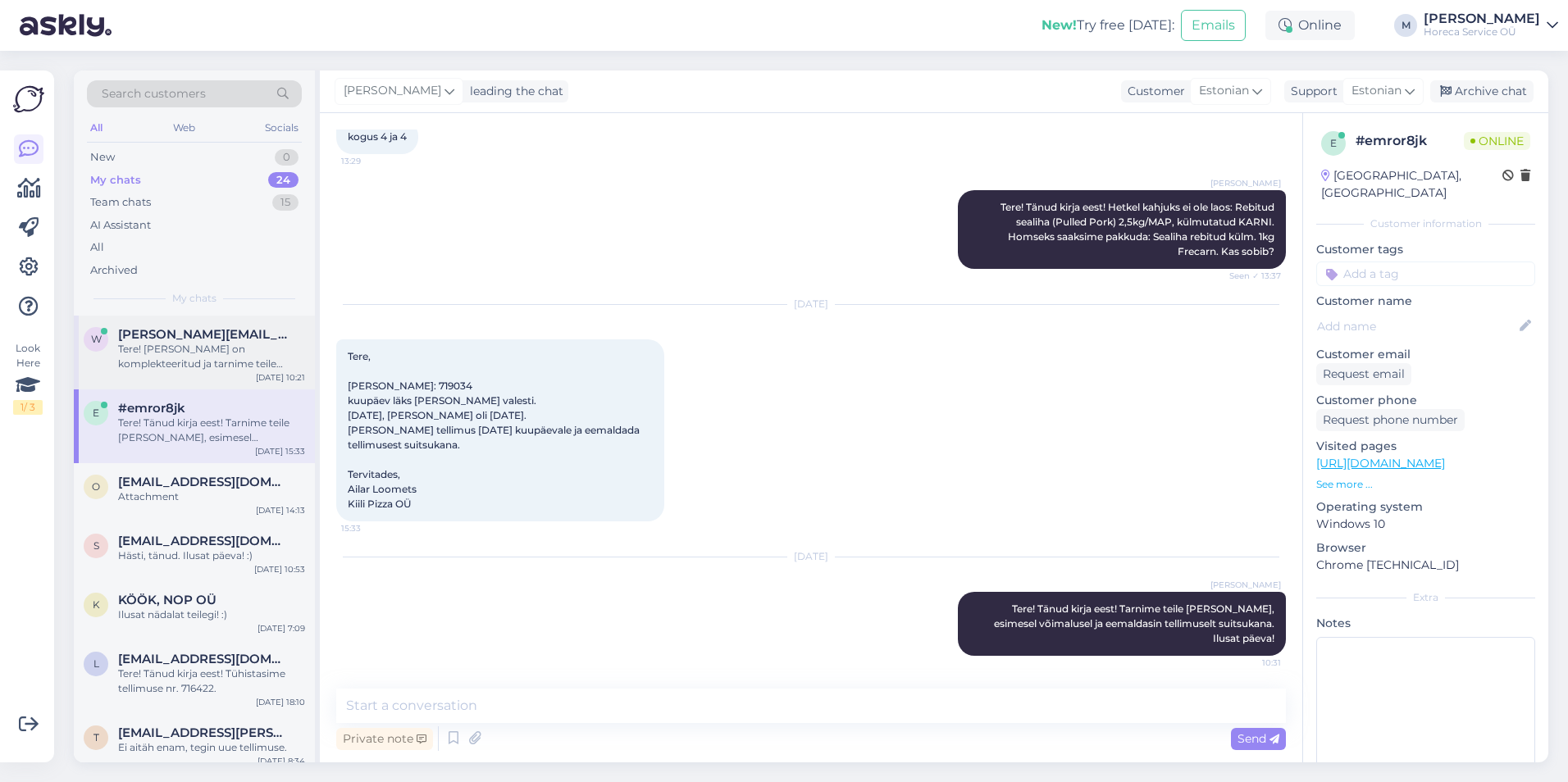
click at [204, 360] on div "Tere! [PERSON_NAME] on komplekteeritud ja tarnime teile [PERSON_NAME], esimesel…" at bounding box center [212, 356] width 187 height 30
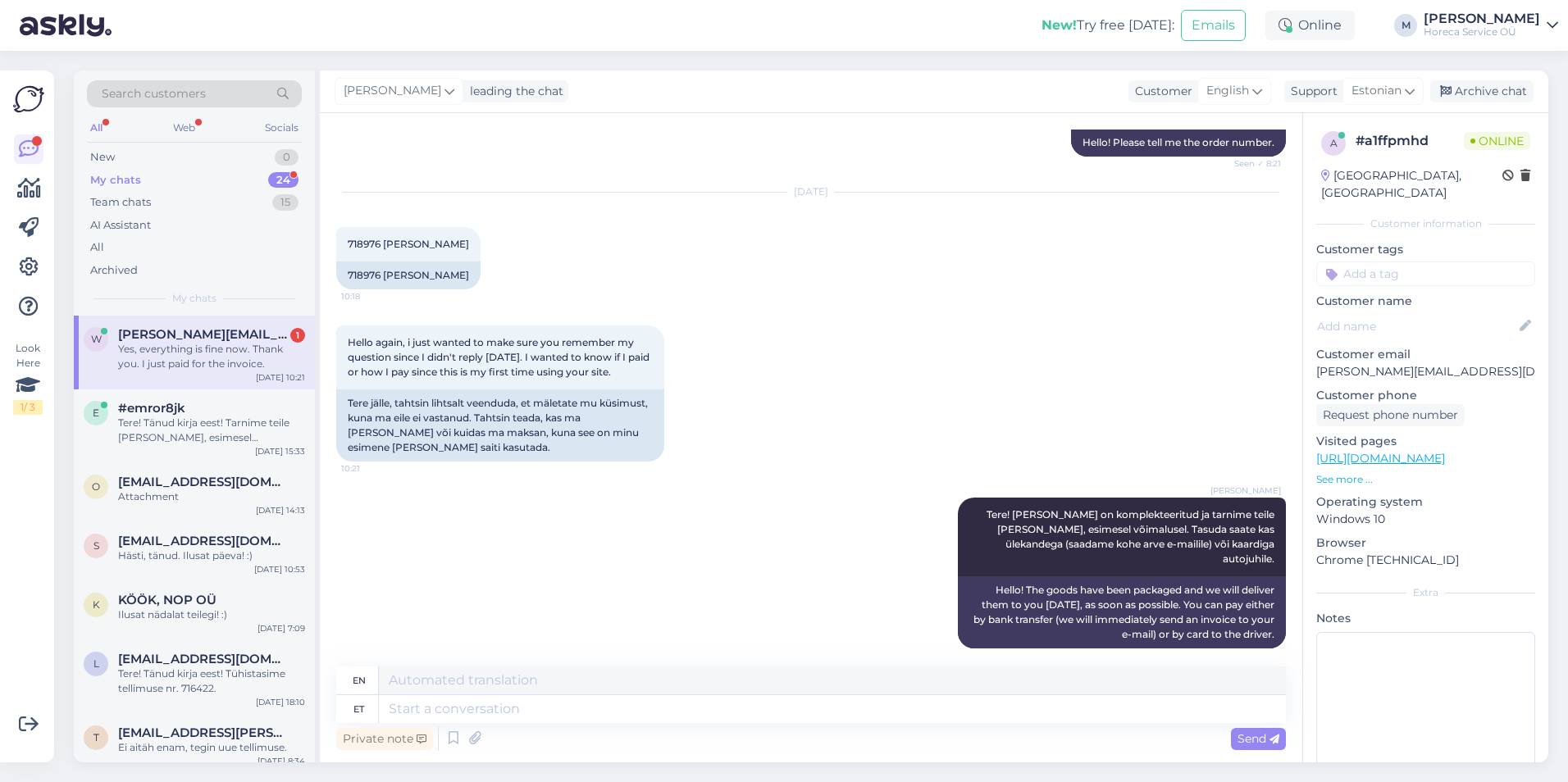
scroll to position [456, 0]
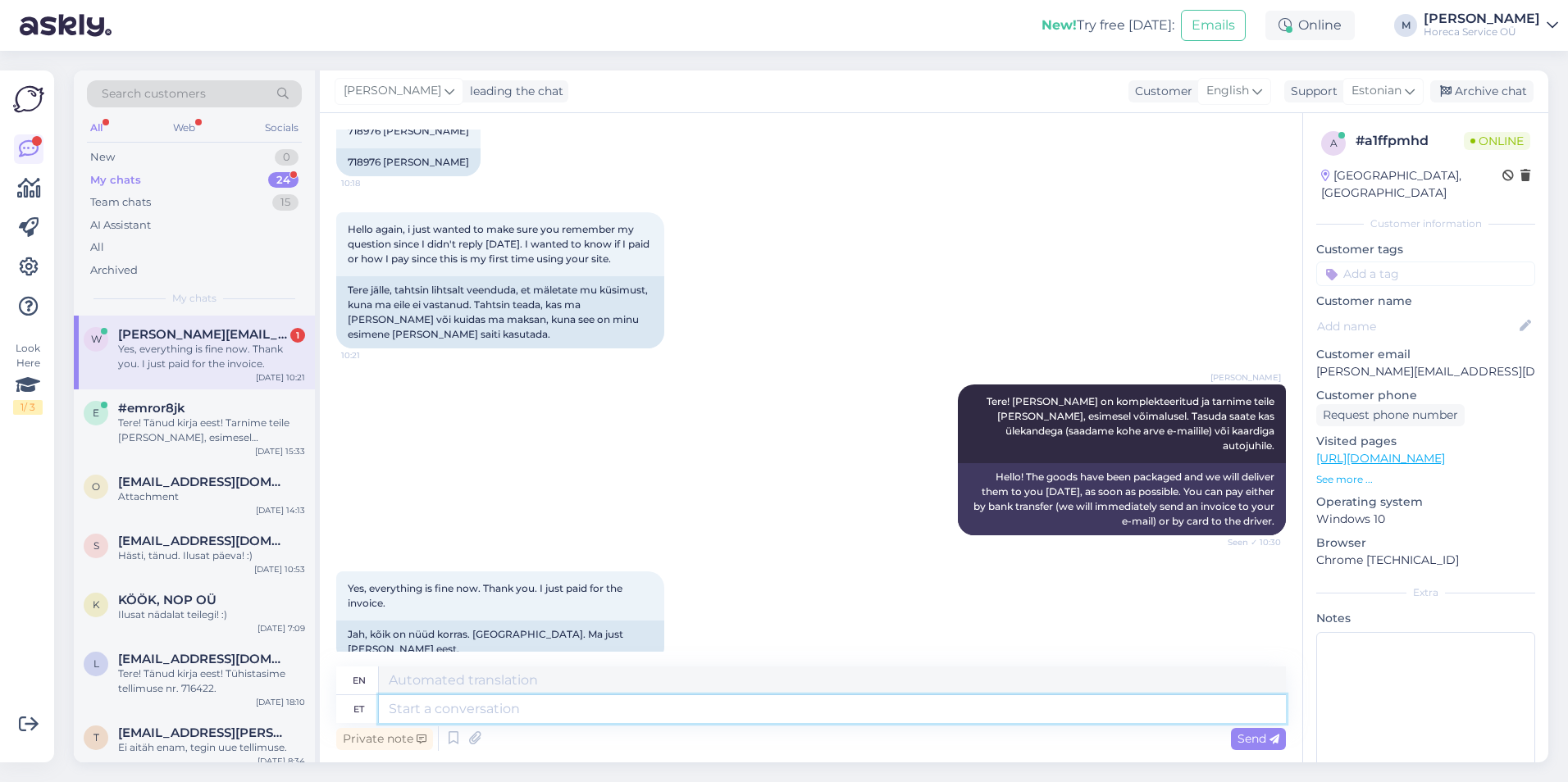
click at [532, 710] on textarea at bounding box center [833, 708] width 907 height 28
type textarea "Suured t"
type textarea "Large"
type textarea "Suured tänud!"
type textarea "Many thanks!"
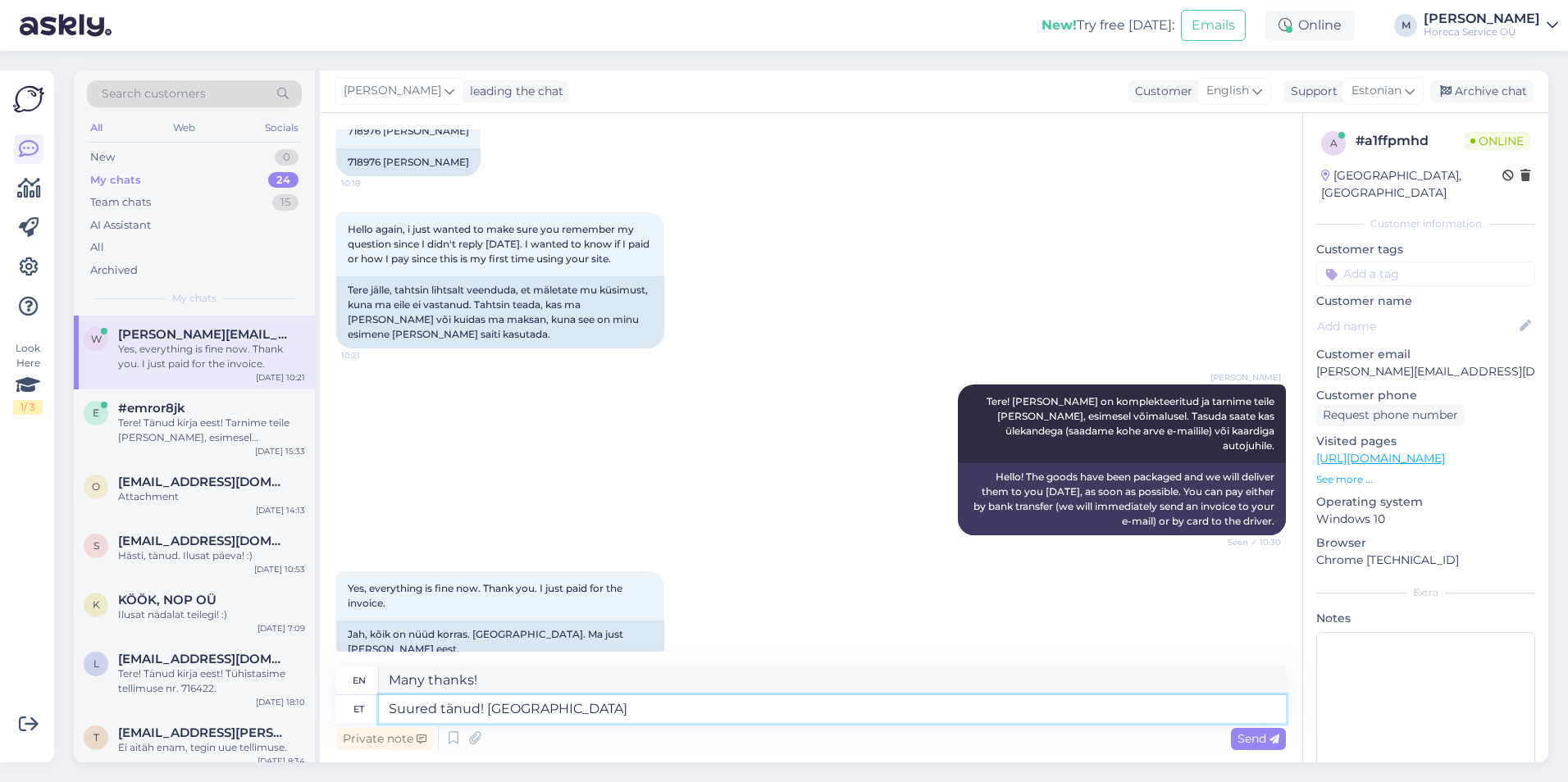
type textarea "Suured tänud! Ilusat p"
type textarea "Thank you very much! Have a nice day!"
click at [487, 710] on textarea "Suured tänud! Ilusat päeva jätku!" at bounding box center [833, 708] width 907 height 28
type textarea "Suured tänud, tarnime kauba esimesel võimalusel! Ilusat päeva jätku!"
type textarea "Thank you very much, we will deliver the goods as soon as possible! Have a nice…"
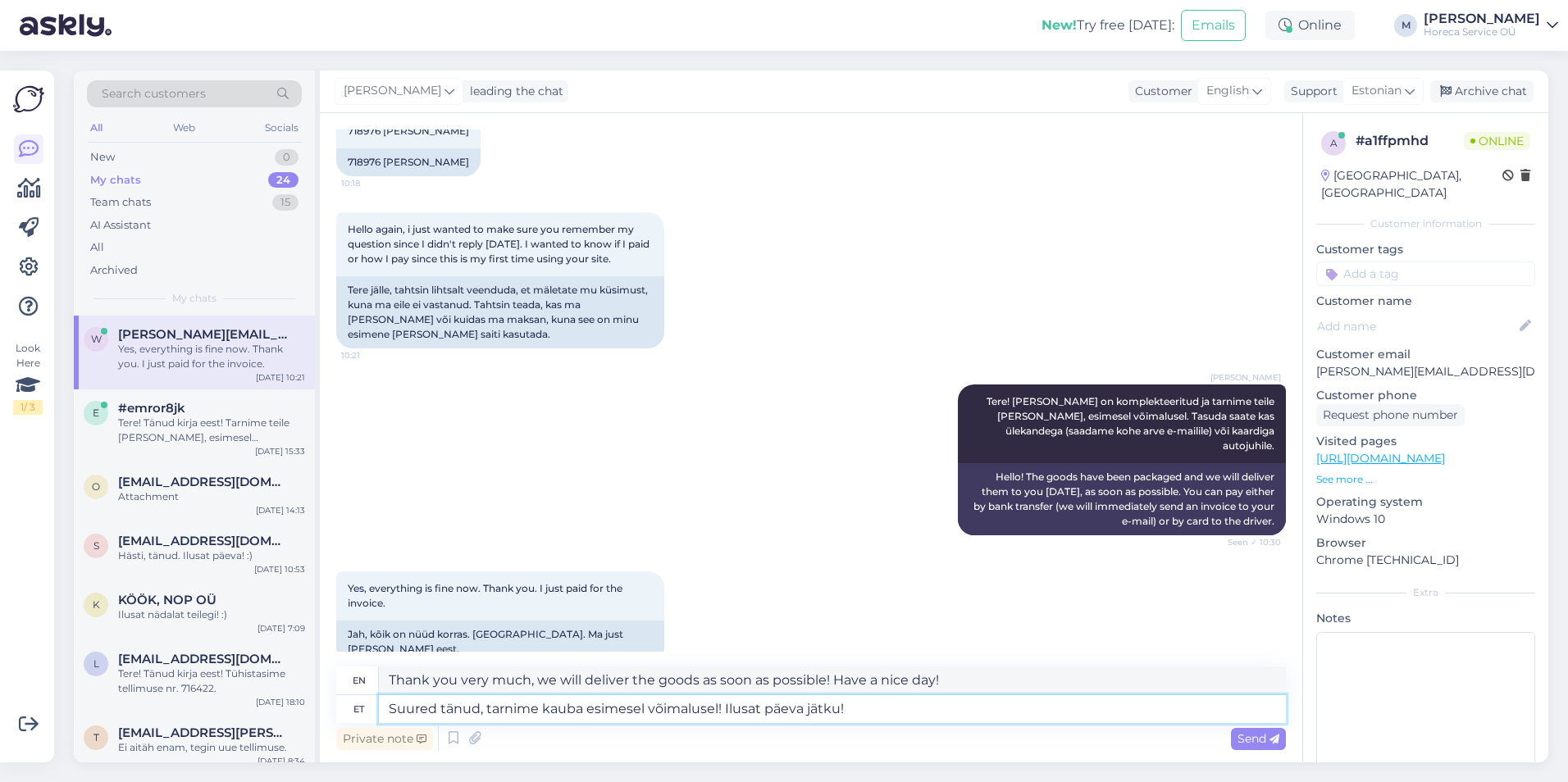
type textarea "Suured tänud, tarnime kauba esimesel võimalusel! Ilusat päeva jätku!"
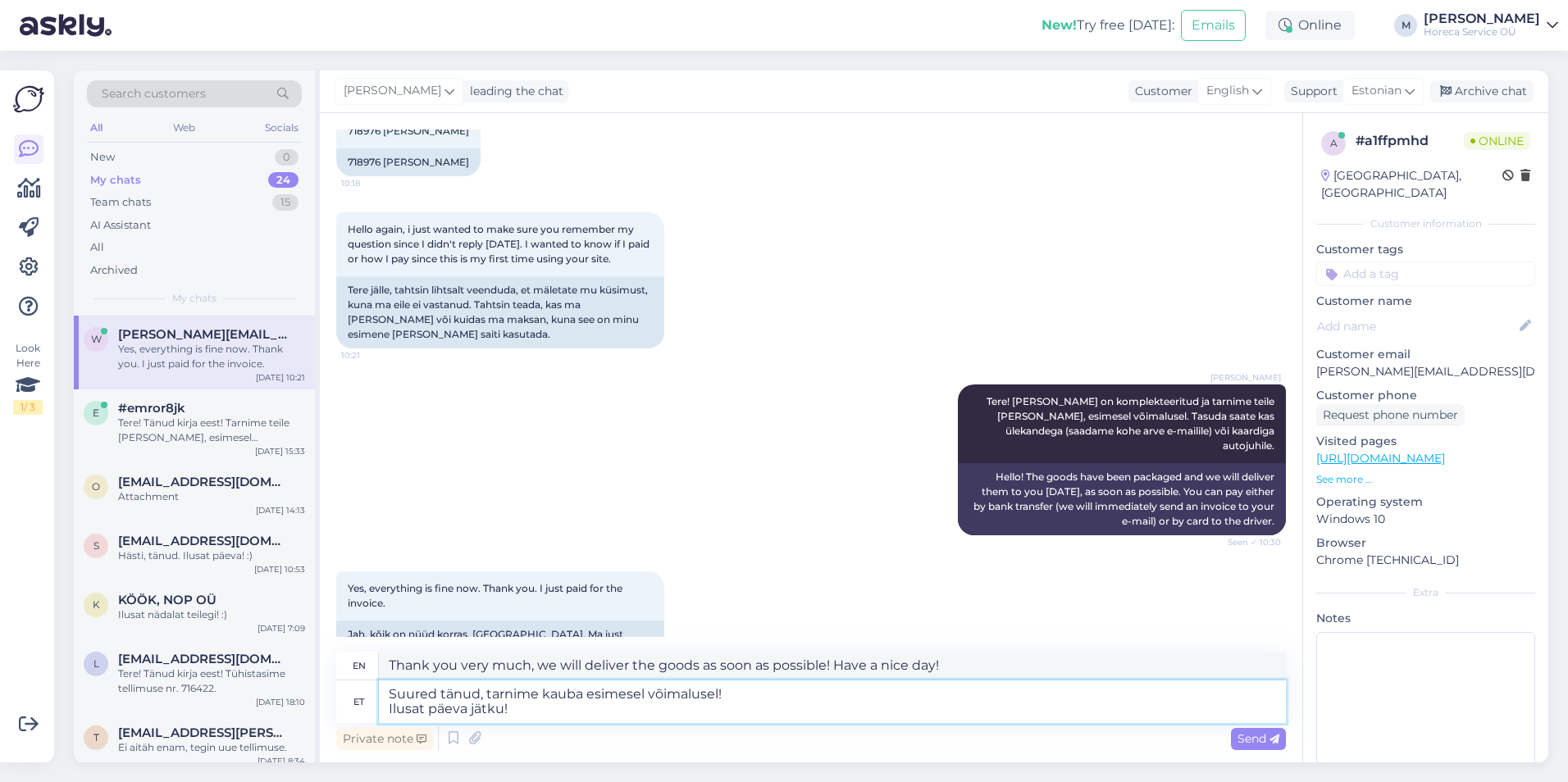
type textarea "Thank you very much, we will deliver the goods as soon as possible! Have a nice…"
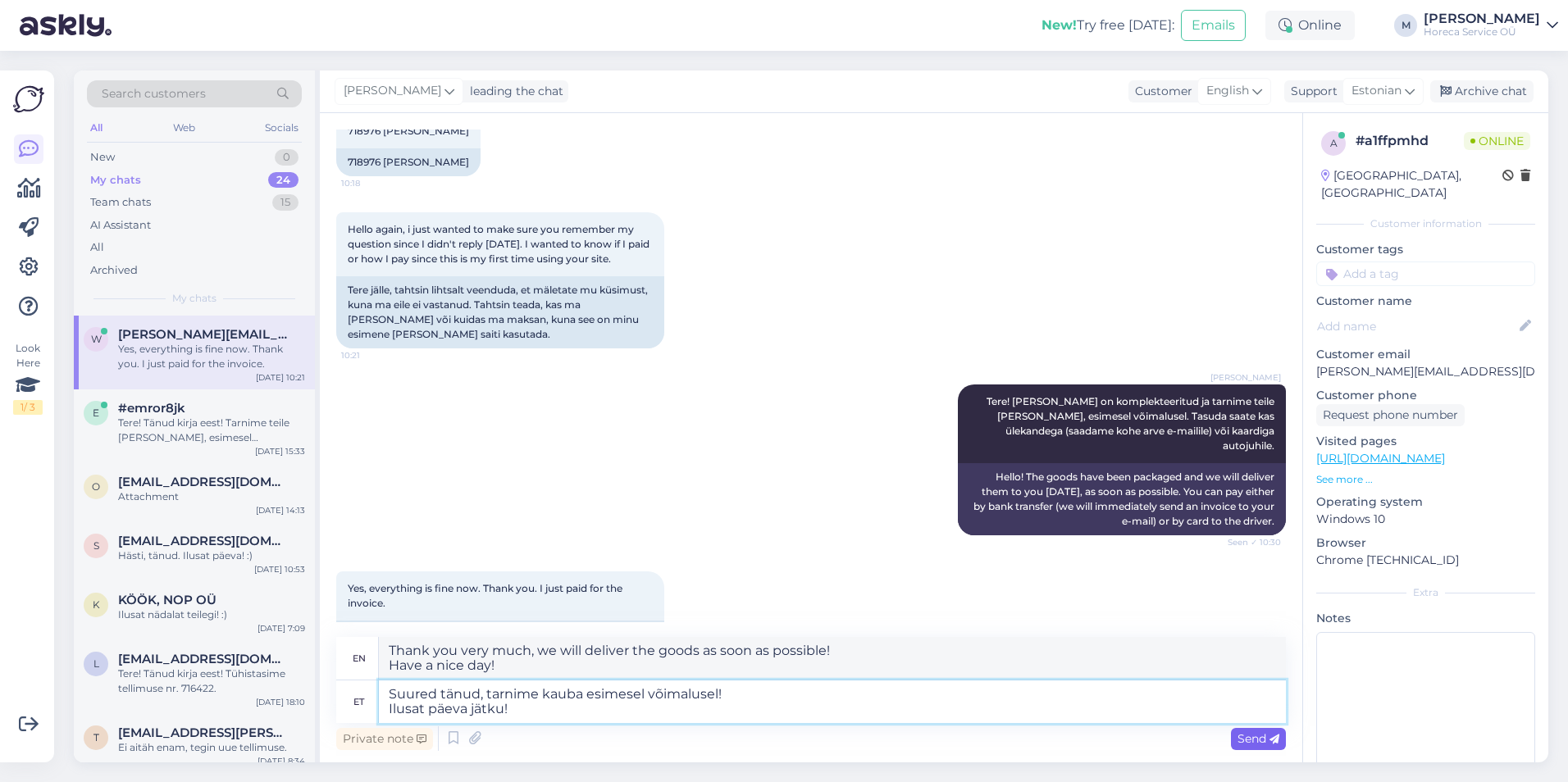
type textarea "Suured tänud, tarnime kauba esimesel võimalusel! Ilusat päeva jätku!"
click at [1256, 739] on span "Send" at bounding box center [1259, 738] width 42 height 14
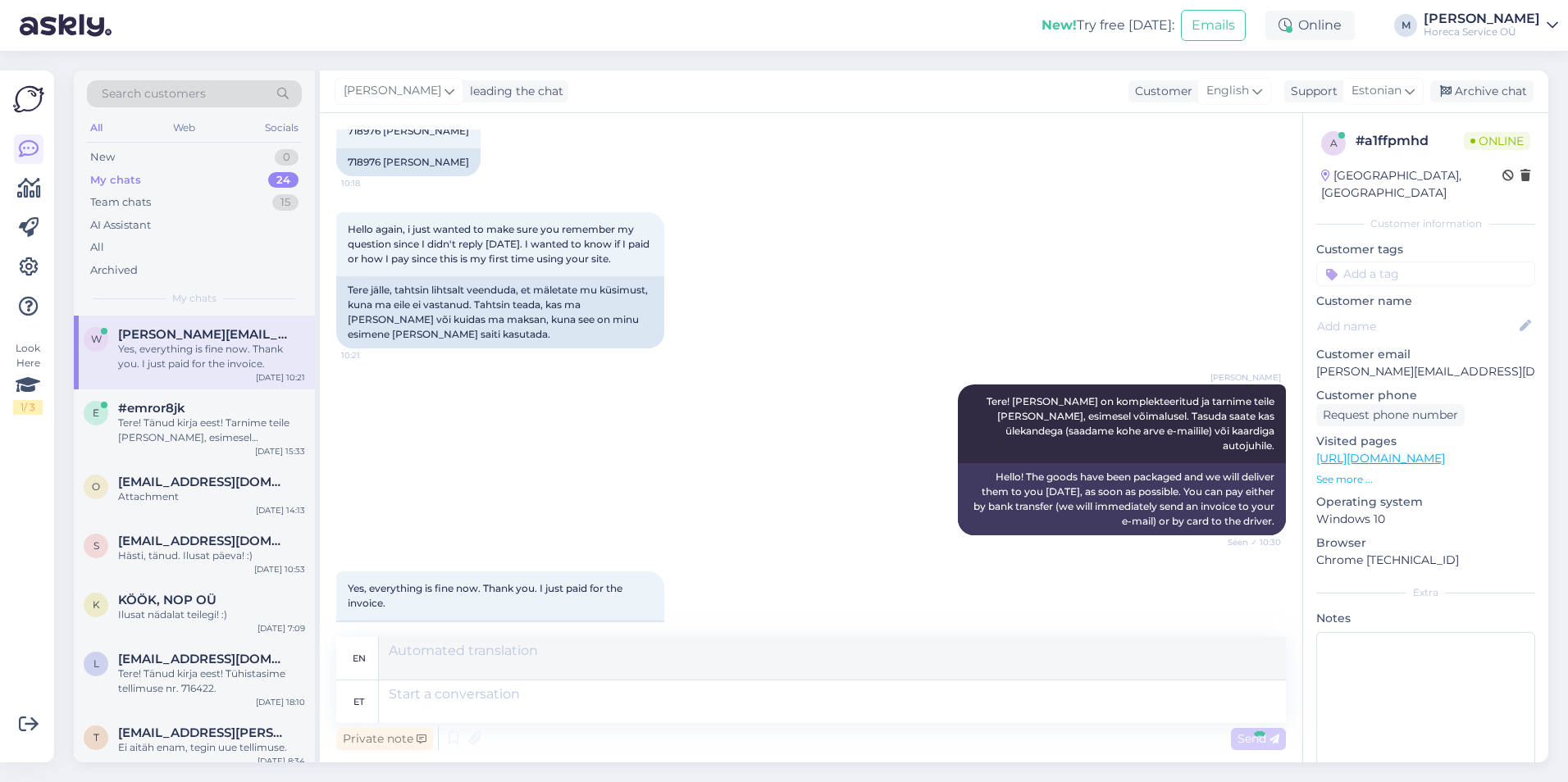
scroll to position [600, 0]
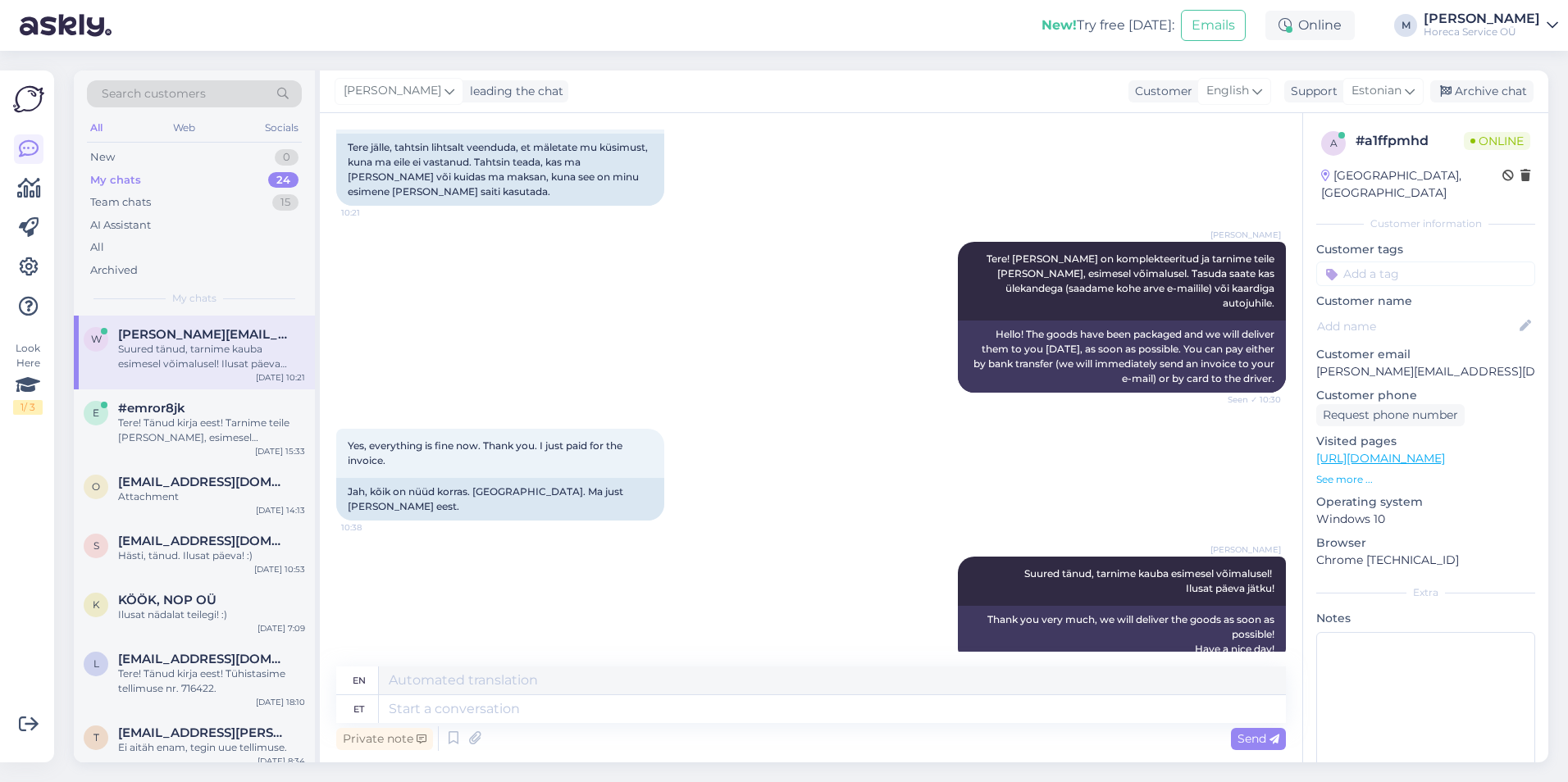
drag, startPoint x: 791, startPoint y: 762, endPoint x: 605, endPoint y: 773, distance: 186.3
click at [791, 762] on div "Search customers All Web Socials New 0 My chats 24 Team chats 15 AI Assistant A…" at bounding box center [816, 416] width 1504 height 731
